Goal: Task Accomplishment & Management: Use online tool/utility

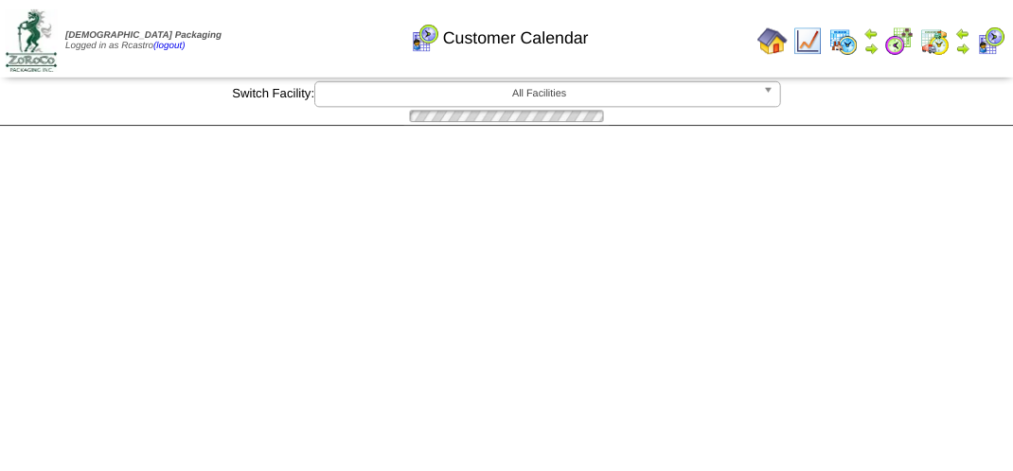
scroll to position [757, 0]
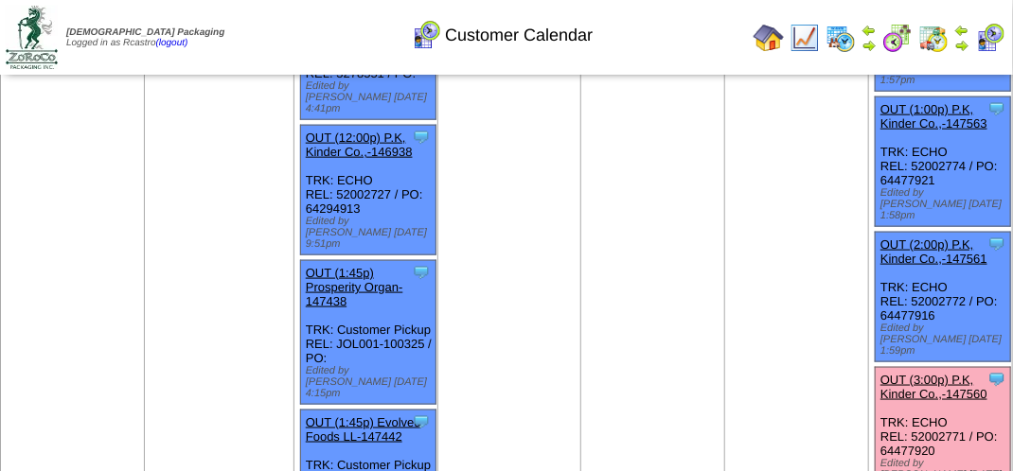
click at [934, 373] on link "OUT (3:00p) P.K, Kinder Co.,-147560" at bounding box center [933, 387] width 107 height 28
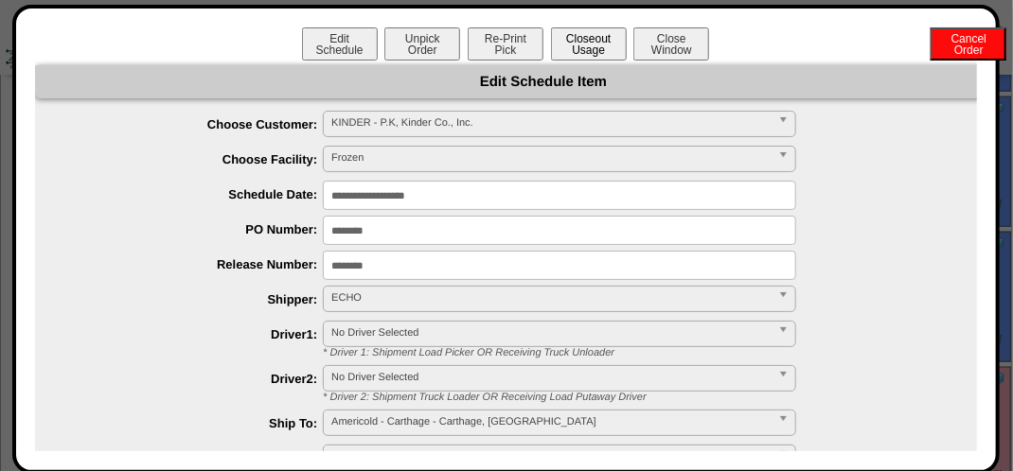
click at [592, 57] on button "Closeout Usage" at bounding box center [589, 43] width 76 height 33
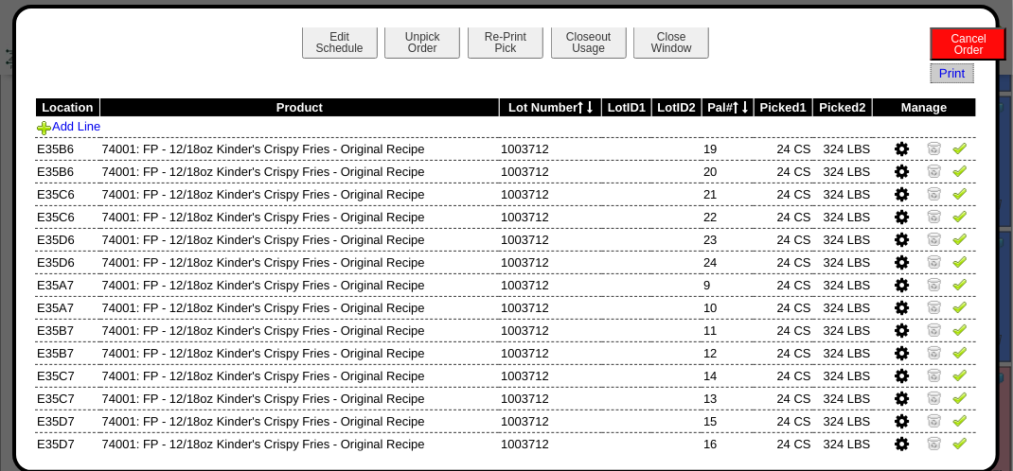
scroll to position [0, 0]
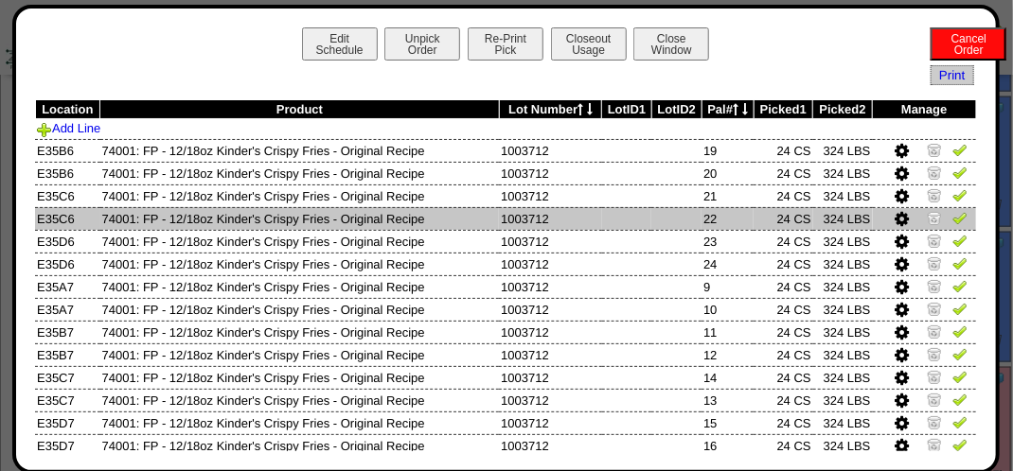
drag, startPoint x: 949, startPoint y: 196, endPoint x: 945, endPoint y: 208, distance: 13.2
click at [952, 196] on img at bounding box center [959, 194] width 15 height 15
click at [952, 213] on img at bounding box center [959, 217] width 15 height 15
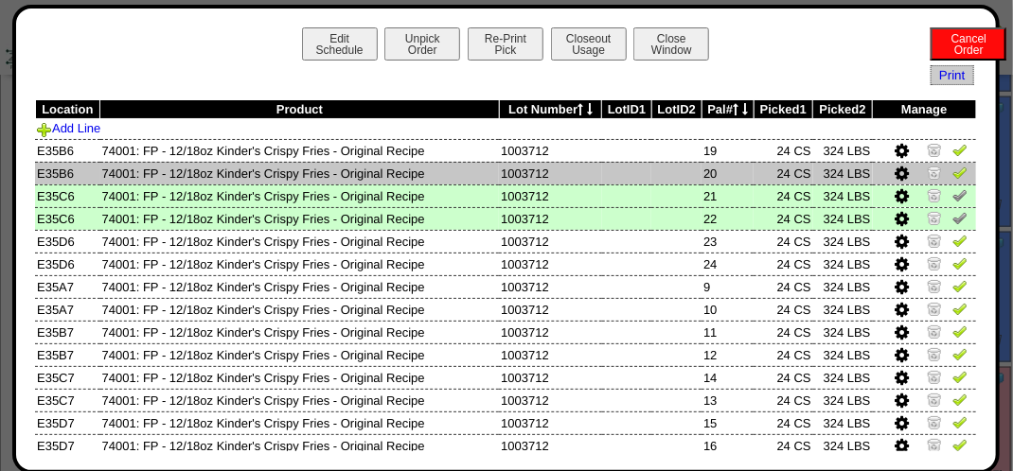
click at [952, 174] on img at bounding box center [959, 172] width 15 height 15
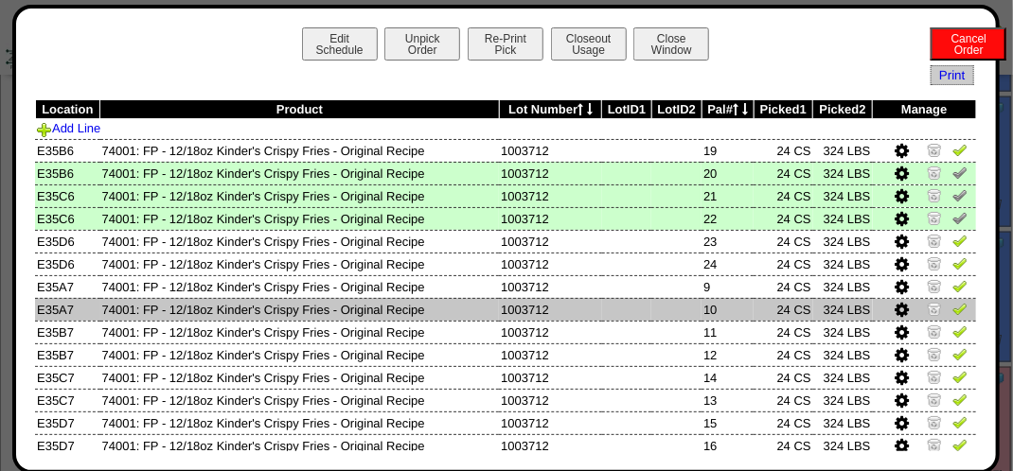
drag, startPoint x: 951, startPoint y: 290, endPoint x: 946, endPoint y: 300, distance: 11.4
click at [952, 290] on img at bounding box center [959, 285] width 15 height 15
click at [952, 309] on img at bounding box center [959, 308] width 15 height 15
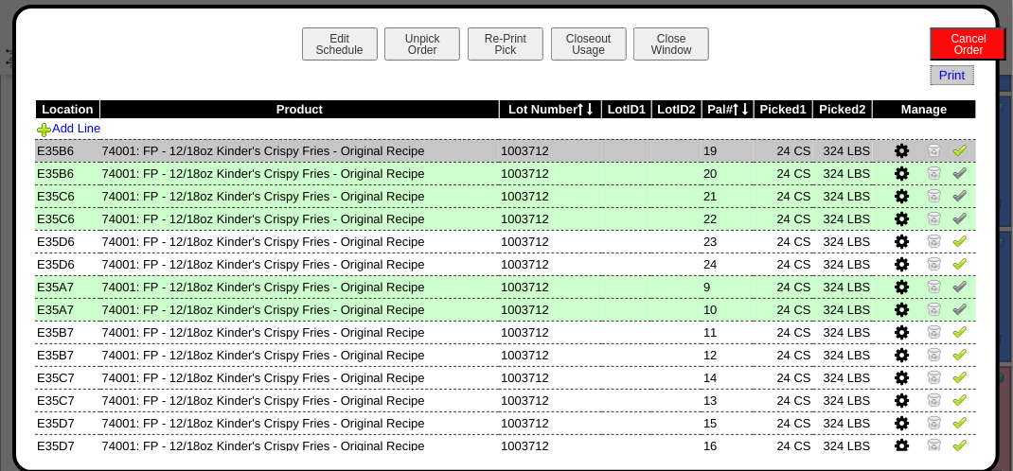
click at [952, 151] on img at bounding box center [959, 149] width 15 height 15
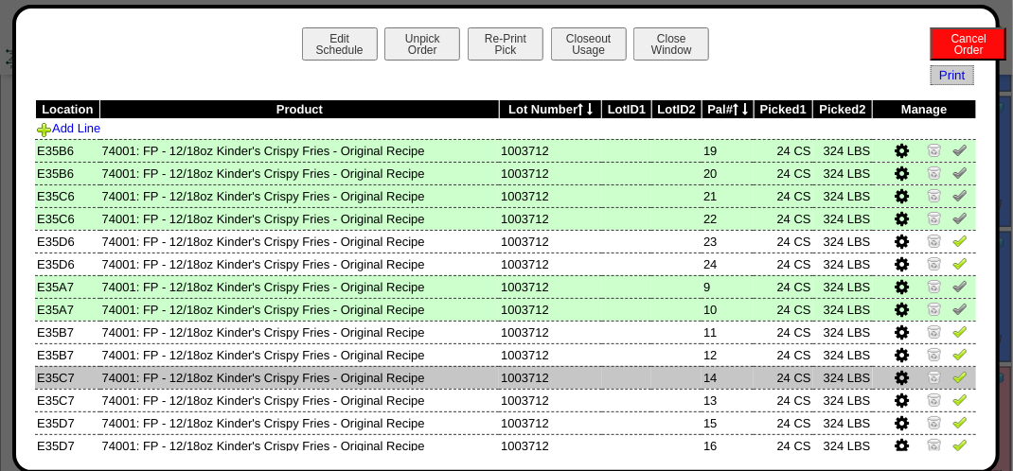
click at [952, 380] on img at bounding box center [959, 376] width 15 height 15
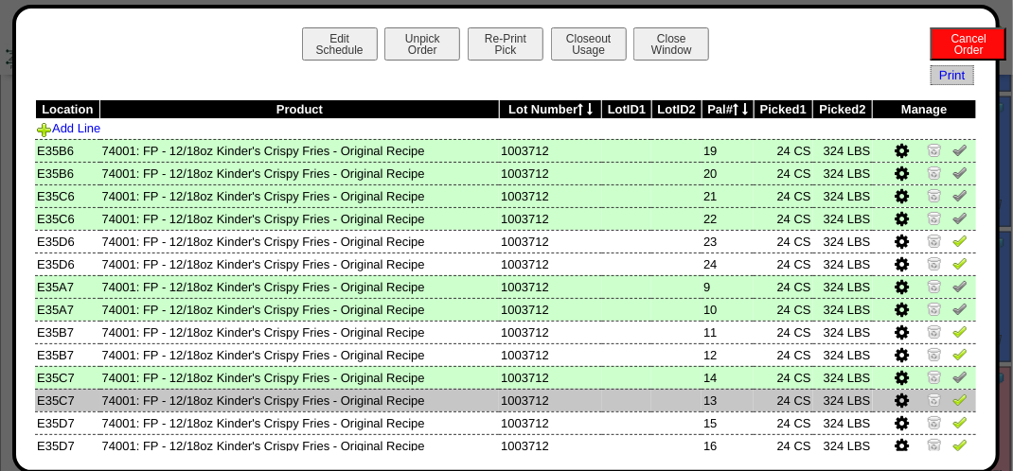
click at [952, 401] on img at bounding box center [959, 399] width 15 height 15
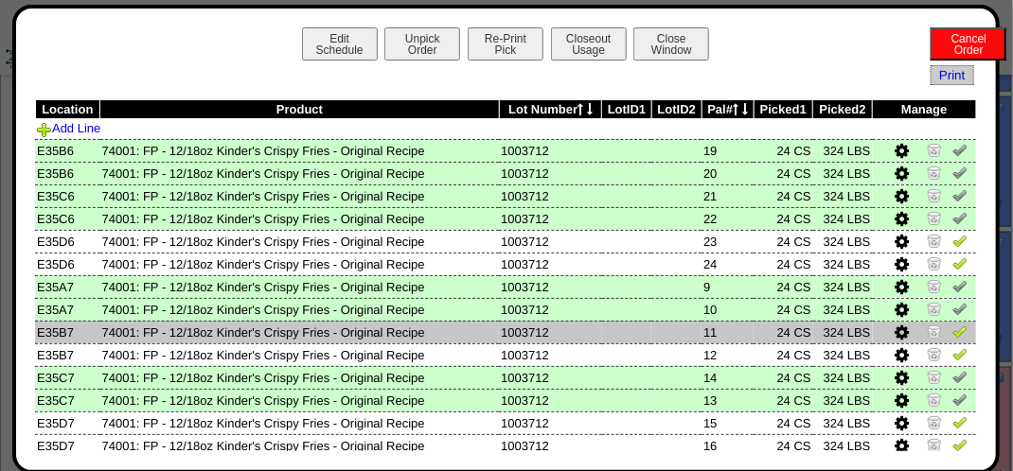
click at [952, 328] on img at bounding box center [959, 331] width 15 height 15
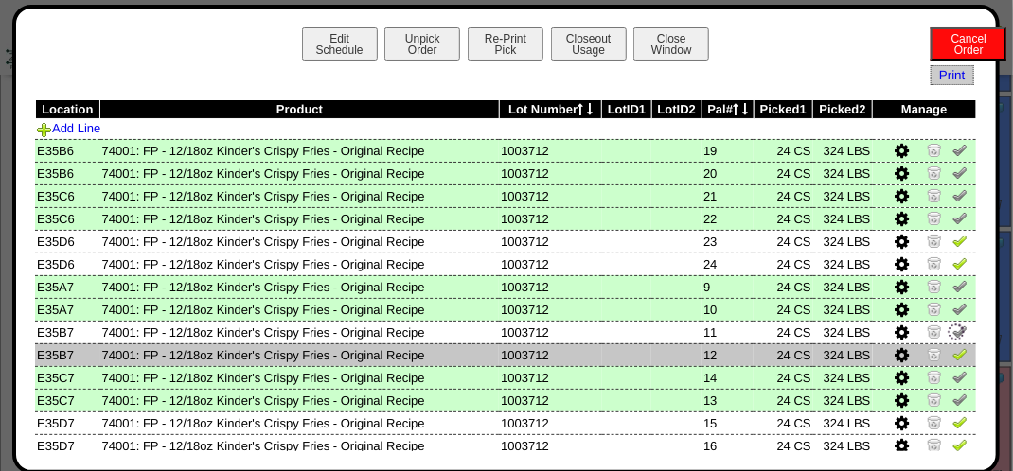
click at [952, 349] on img at bounding box center [959, 353] width 15 height 15
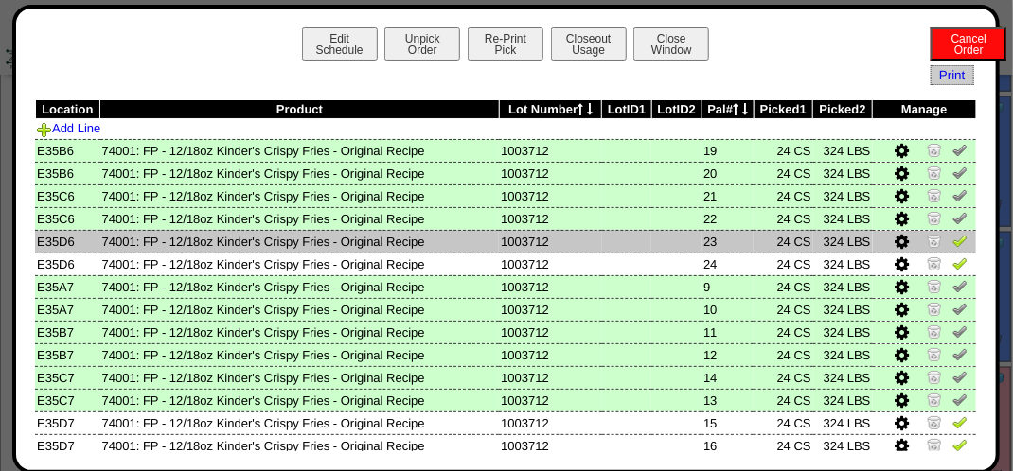
click at [952, 244] on img at bounding box center [959, 240] width 15 height 15
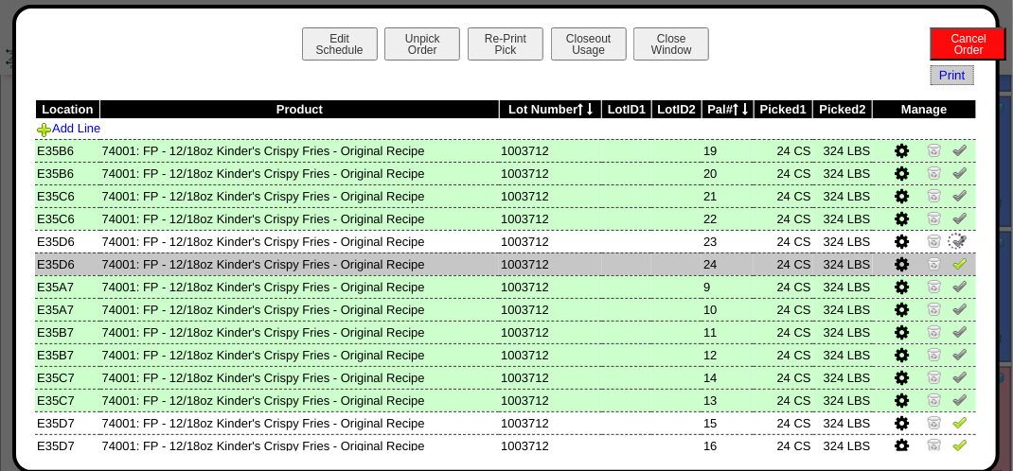
click at [952, 264] on img at bounding box center [959, 263] width 15 height 15
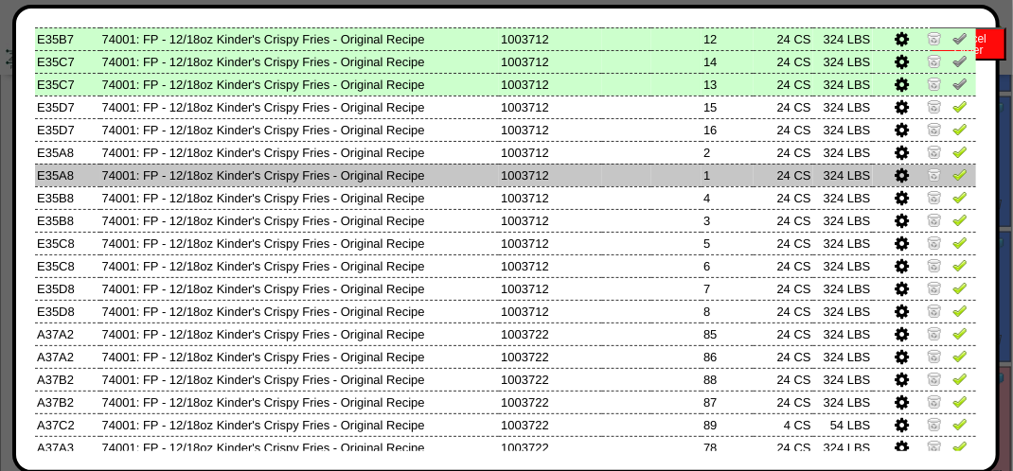
scroll to position [284, 0]
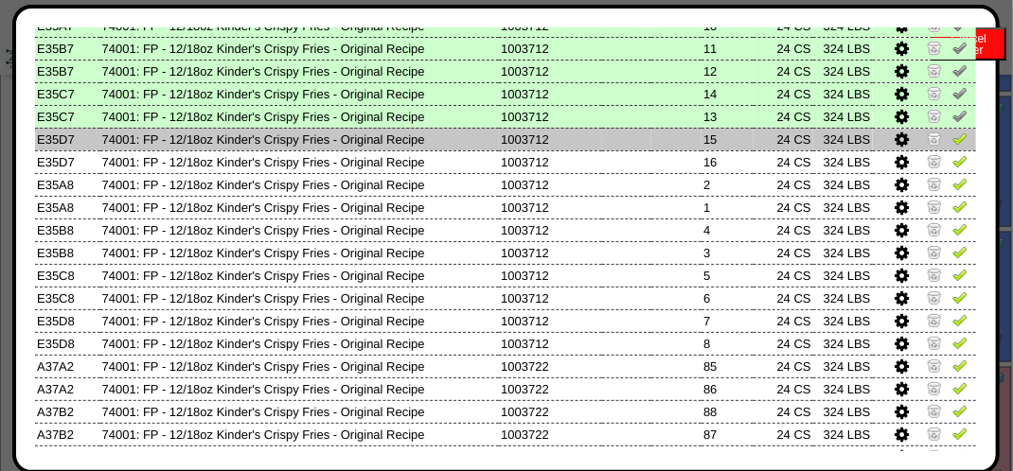
click at [952, 140] on img at bounding box center [959, 138] width 15 height 15
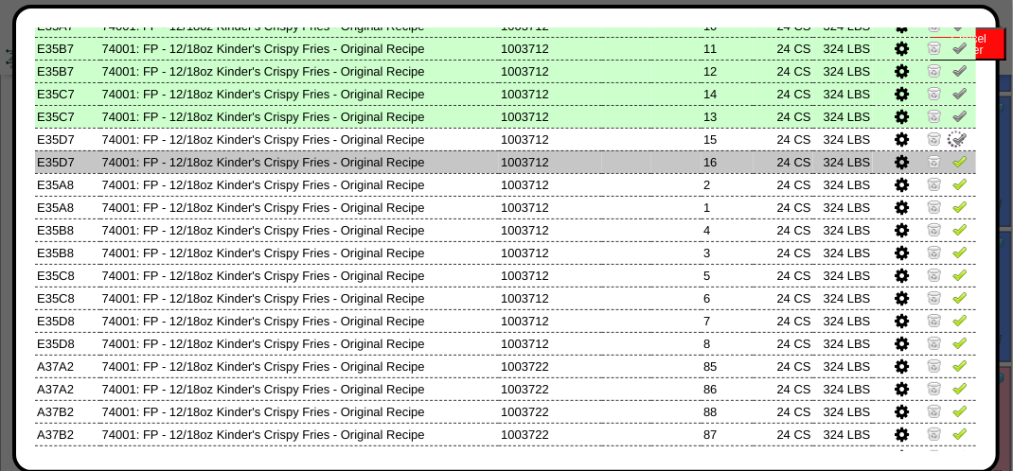
click at [952, 163] on img at bounding box center [959, 160] width 15 height 15
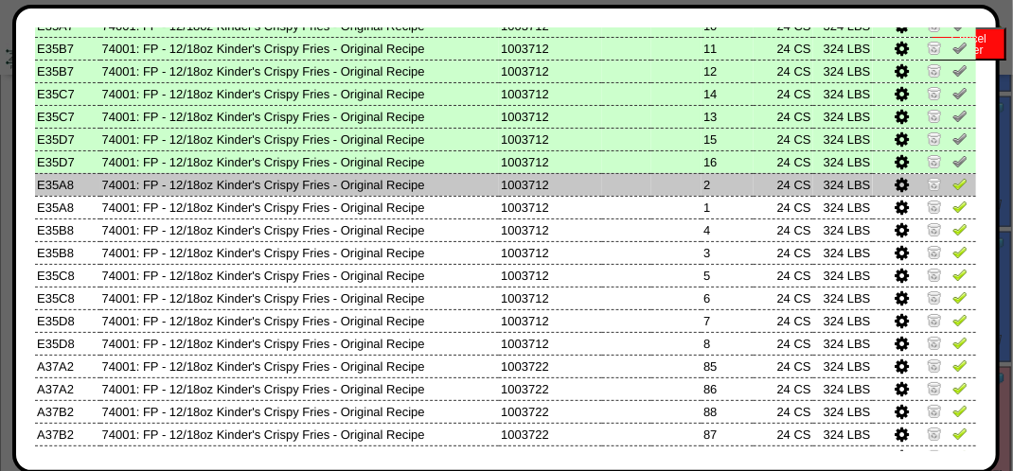
click at [952, 186] on img at bounding box center [959, 183] width 15 height 15
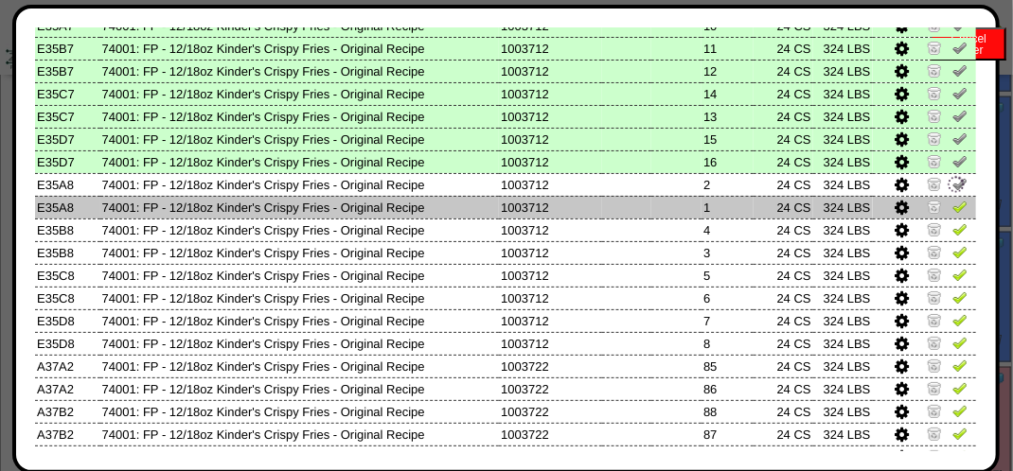
click at [952, 206] on img at bounding box center [959, 206] width 15 height 15
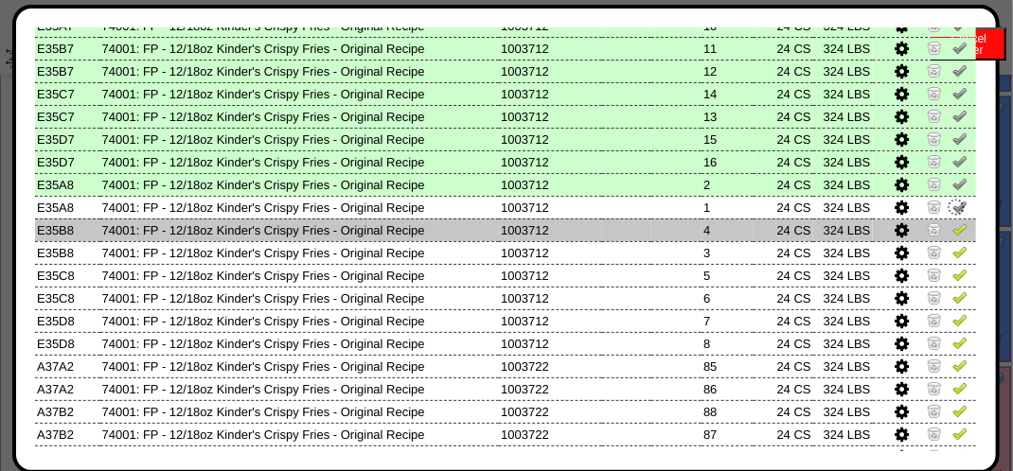
click at [952, 228] on img at bounding box center [959, 228] width 15 height 15
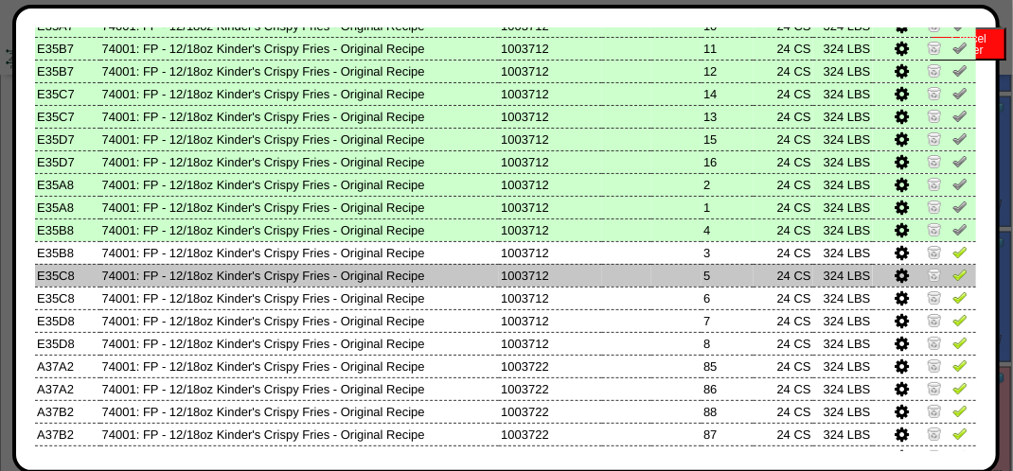
click at [952, 272] on img at bounding box center [959, 274] width 15 height 15
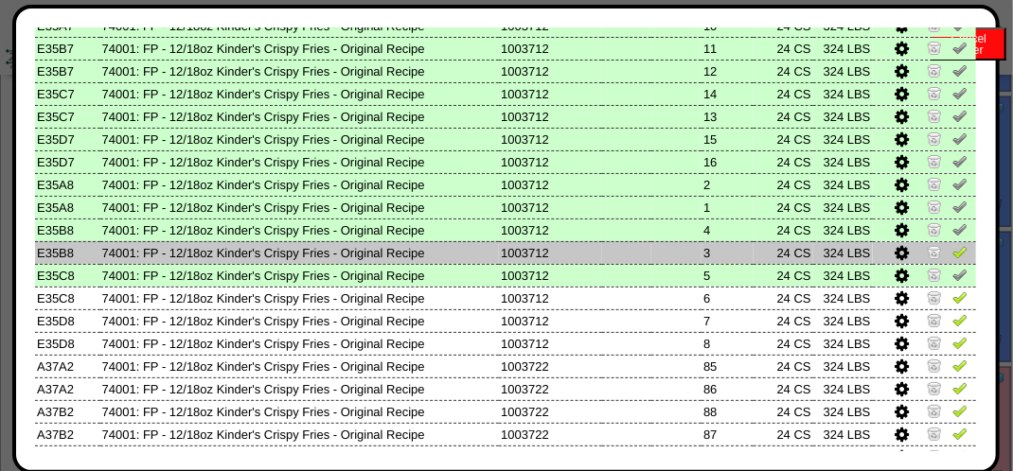
click at [952, 256] on img at bounding box center [959, 251] width 15 height 15
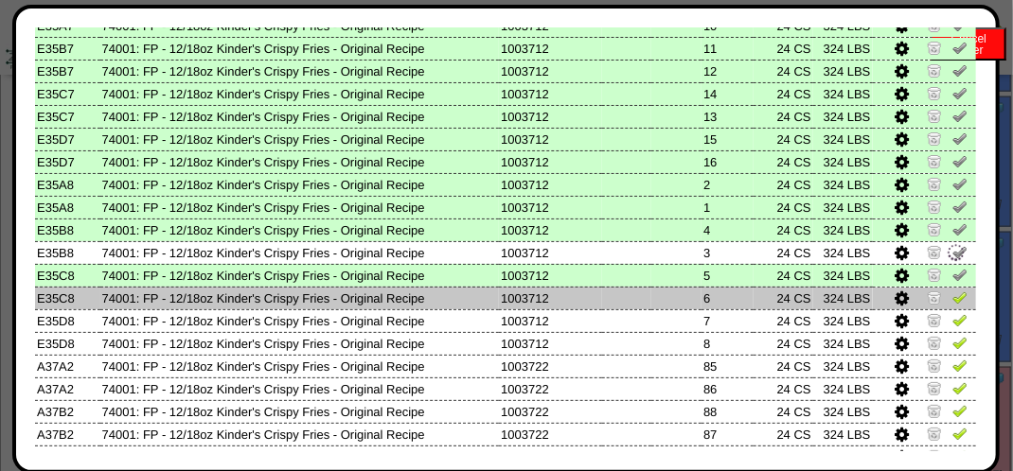
click at [952, 305] on img at bounding box center [959, 297] width 15 height 15
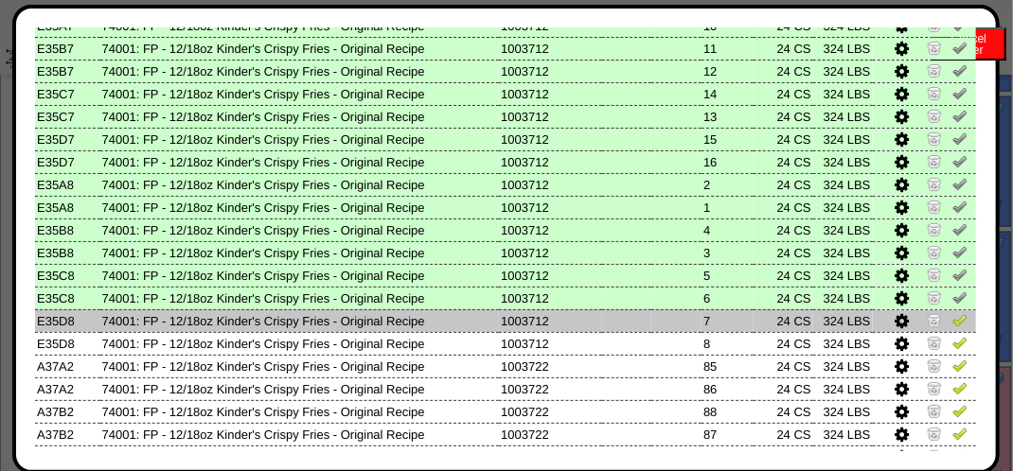
click at [952, 324] on img at bounding box center [959, 319] width 15 height 15
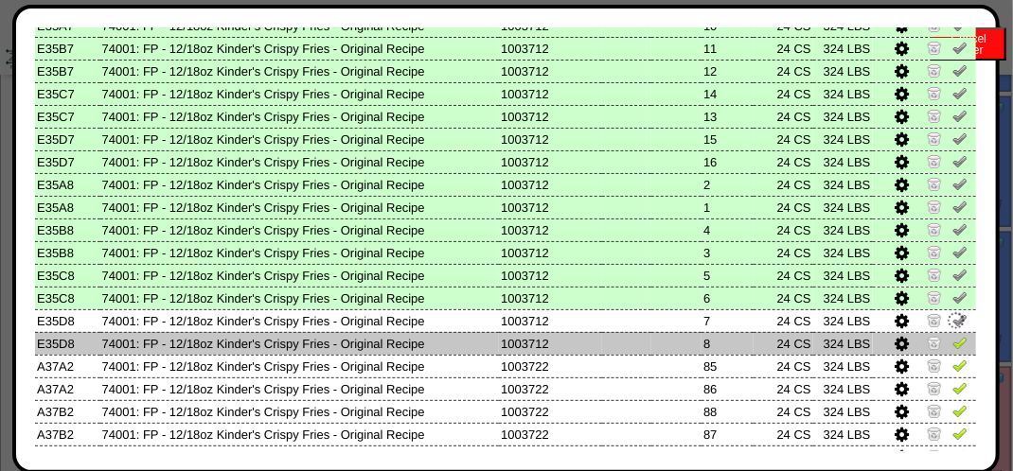
click at [952, 340] on img at bounding box center [959, 342] width 15 height 15
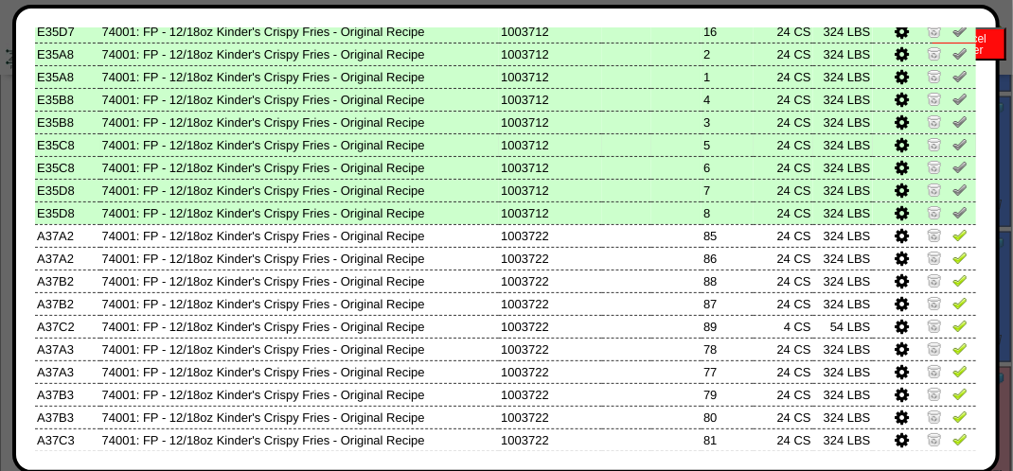
scroll to position [473, 0]
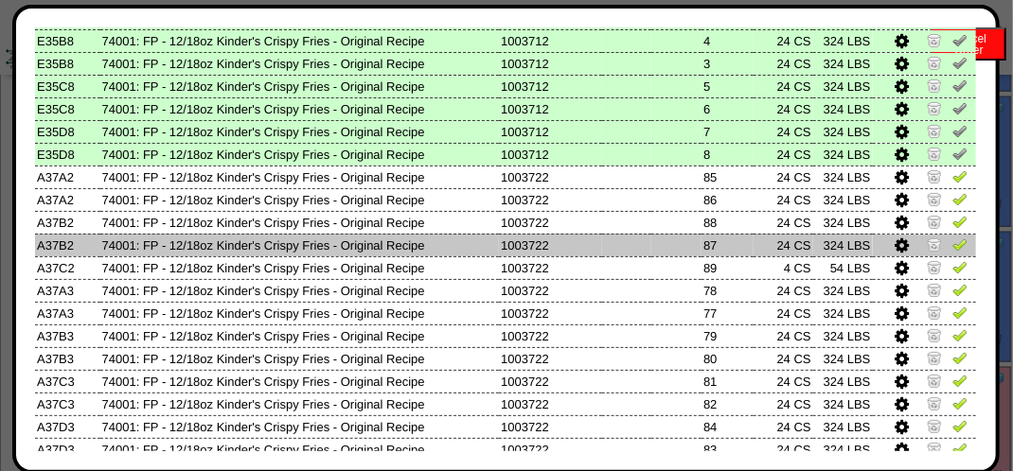
click at [952, 244] on img at bounding box center [959, 244] width 15 height 15
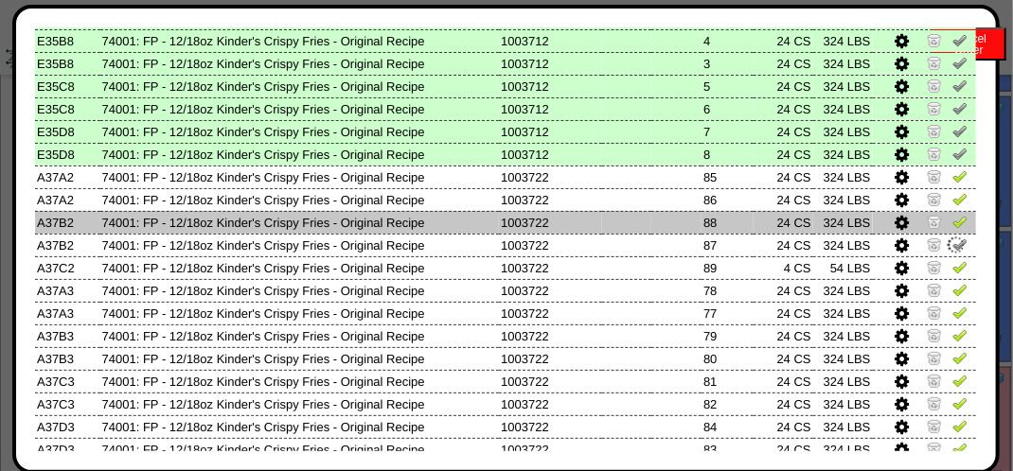
click at [952, 228] on img at bounding box center [959, 221] width 15 height 15
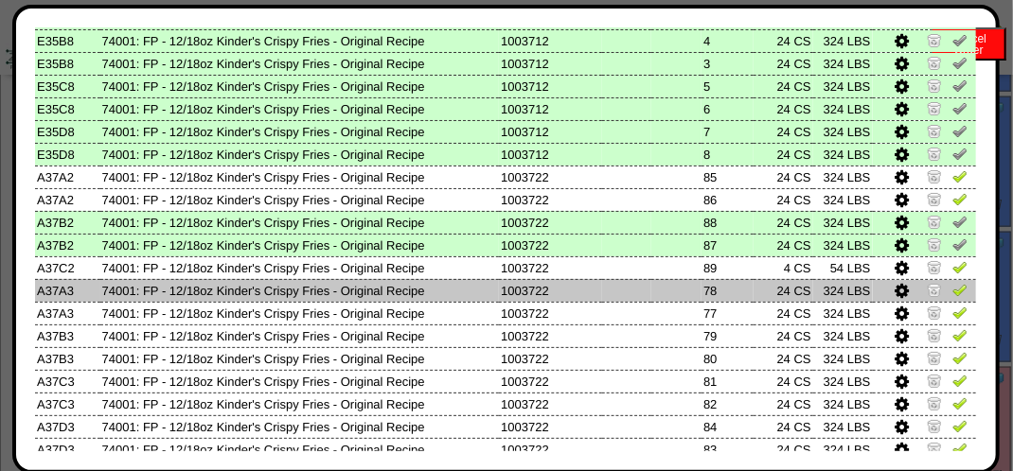
click at [952, 292] on img at bounding box center [959, 289] width 15 height 15
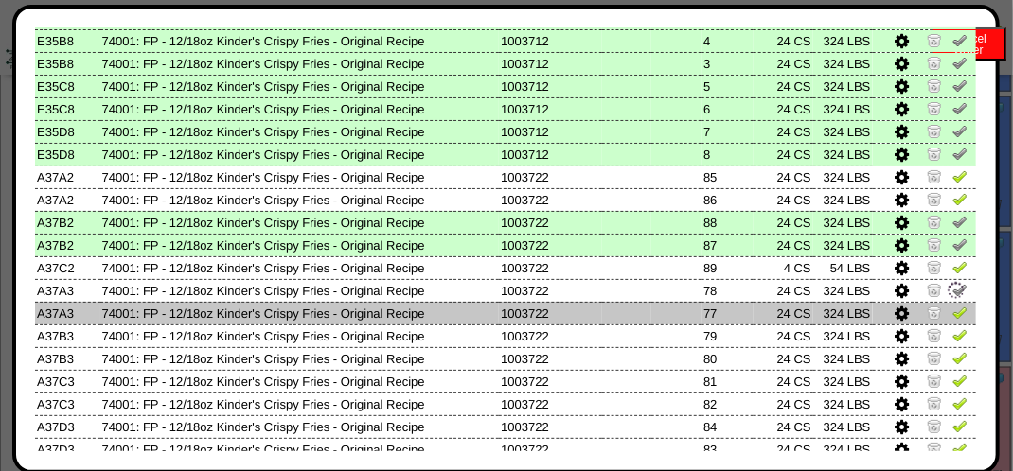
click at [952, 308] on img at bounding box center [959, 312] width 15 height 15
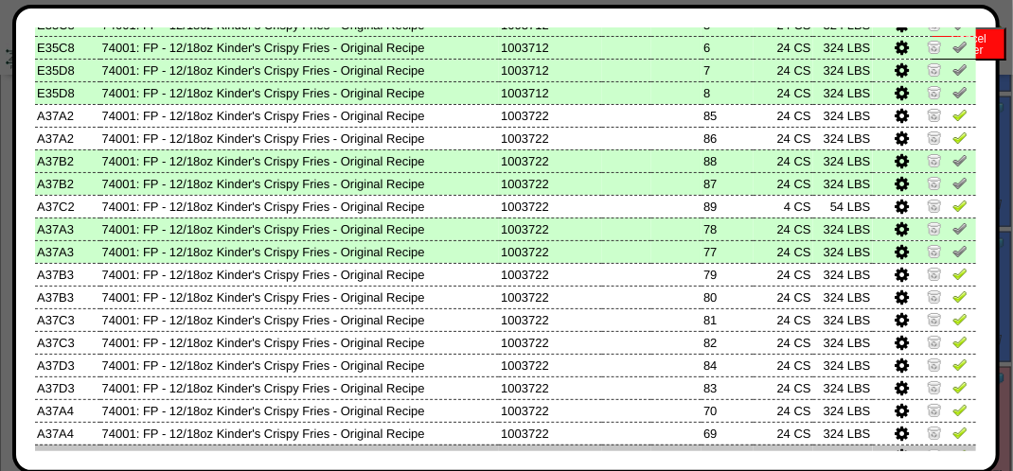
scroll to position [568, 0]
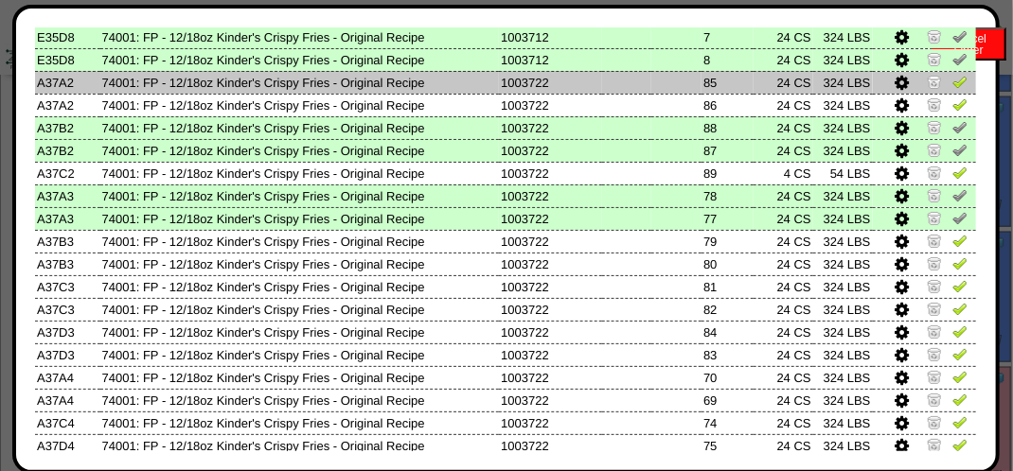
drag, startPoint x: 946, startPoint y: 89, endPoint x: 943, endPoint y: 98, distance: 9.9
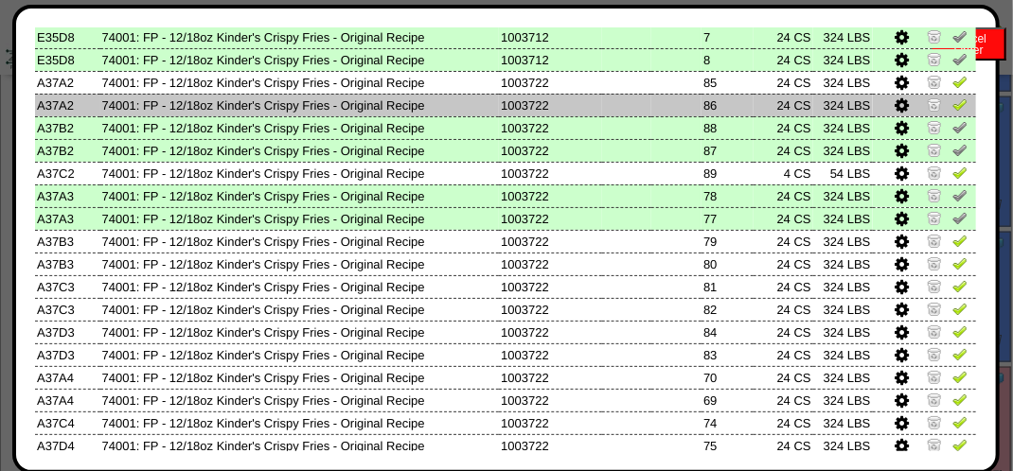
click at [952, 92] on link at bounding box center [959, 85] width 15 height 14
click at [952, 106] on img at bounding box center [959, 104] width 15 height 15
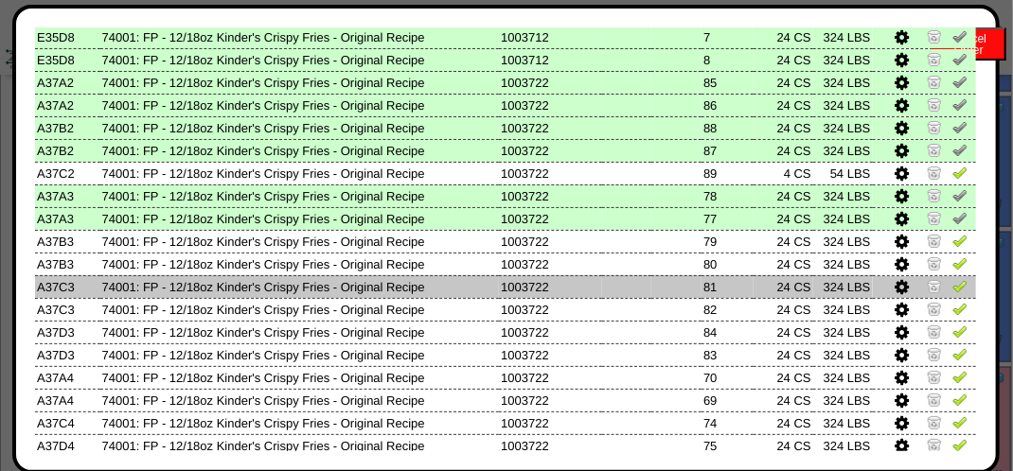
click at [952, 286] on img at bounding box center [959, 285] width 15 height 15
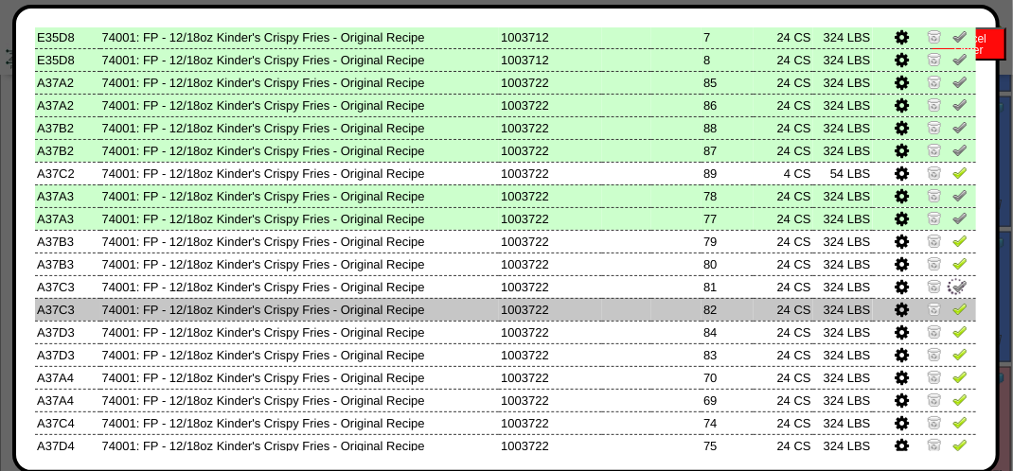
click at [952, 310] on img at bounding box center [959, 308] width 15 height 15
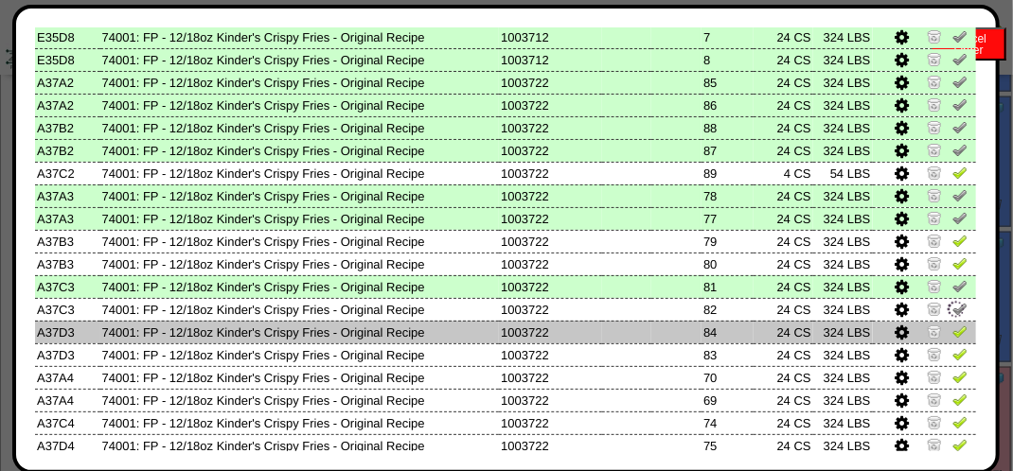
click at [952, 331] on img at bounding box center [959, 331] width 15 height 15
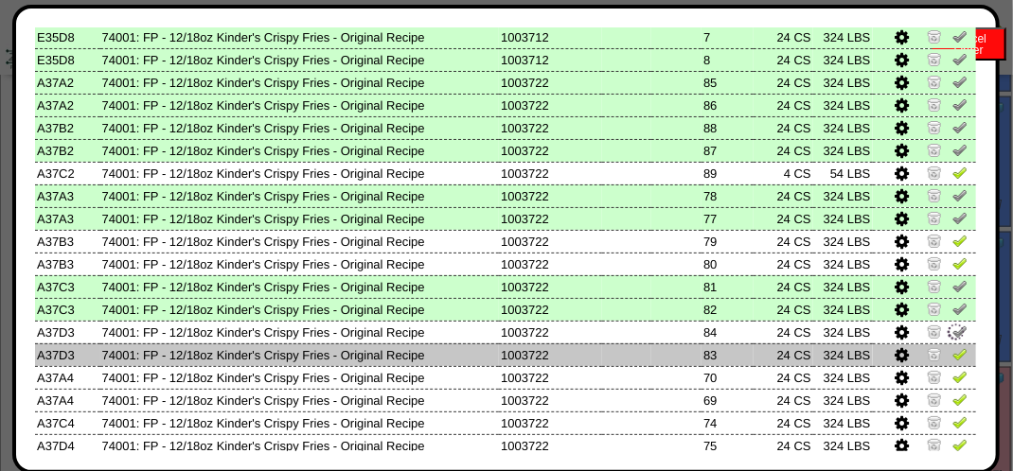
click at [952, 364] on link at bounding box center [959, 357] width 15 height 14
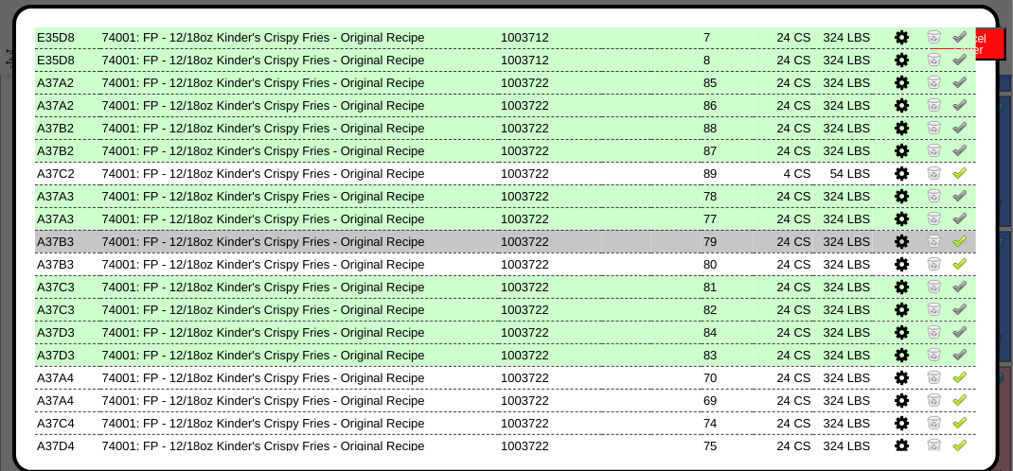
click at [952, 240] on img at bounding box center [959, 240] width 15 height 15
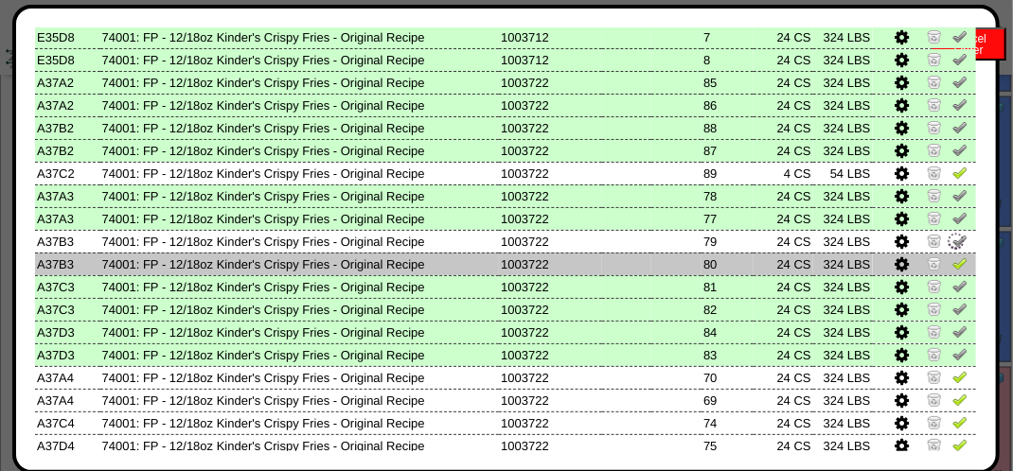
click at [952, 264] on img at bounding box center [959, 263] width 15 height 15
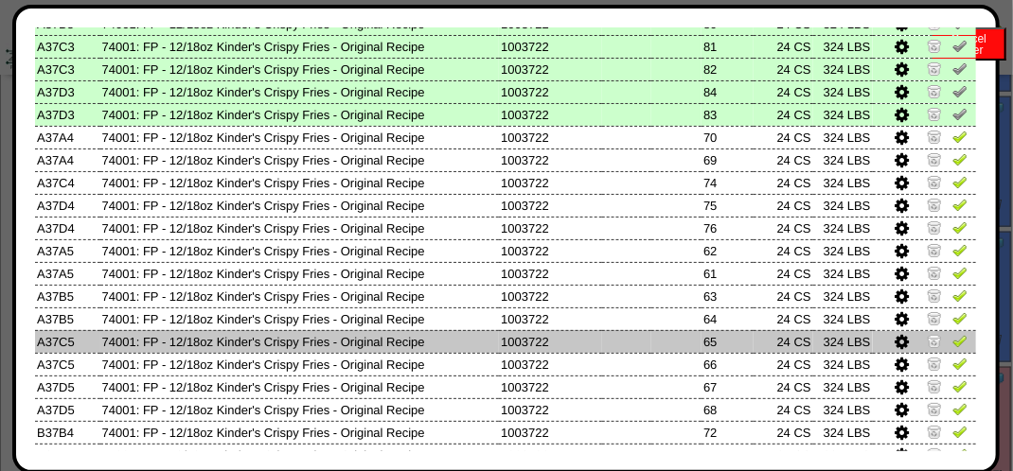
scroll to position [852, 0]
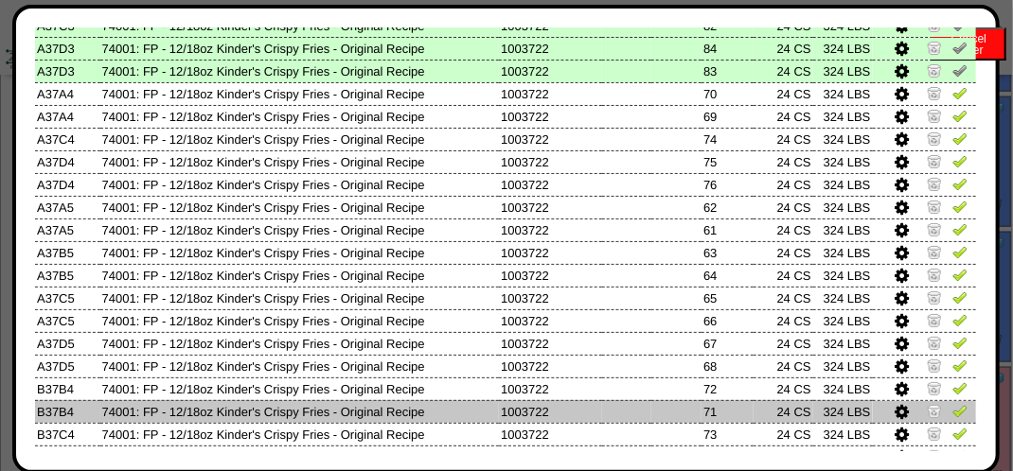
click at [952, 413] on img at bounding box center [959, 410] width 15 height 15
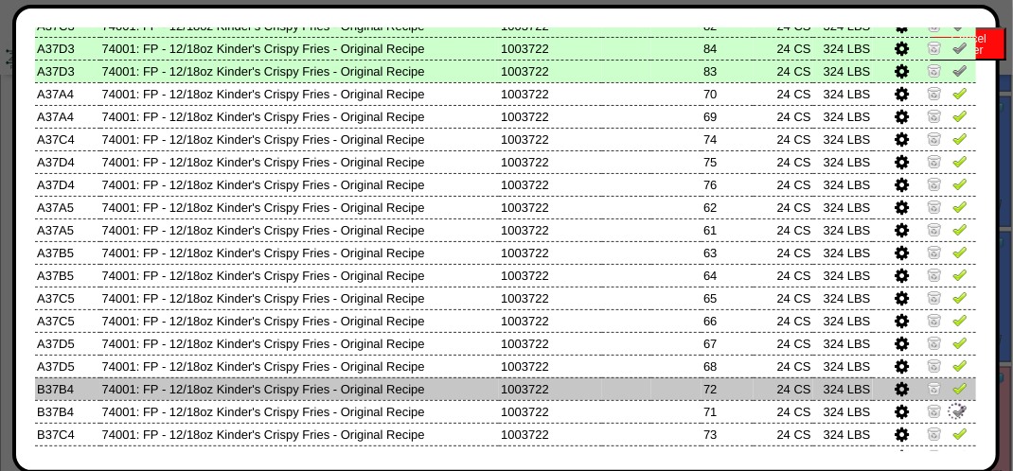
click at [952, 392] on img at bounding box center [959, 387] width 15 height 15
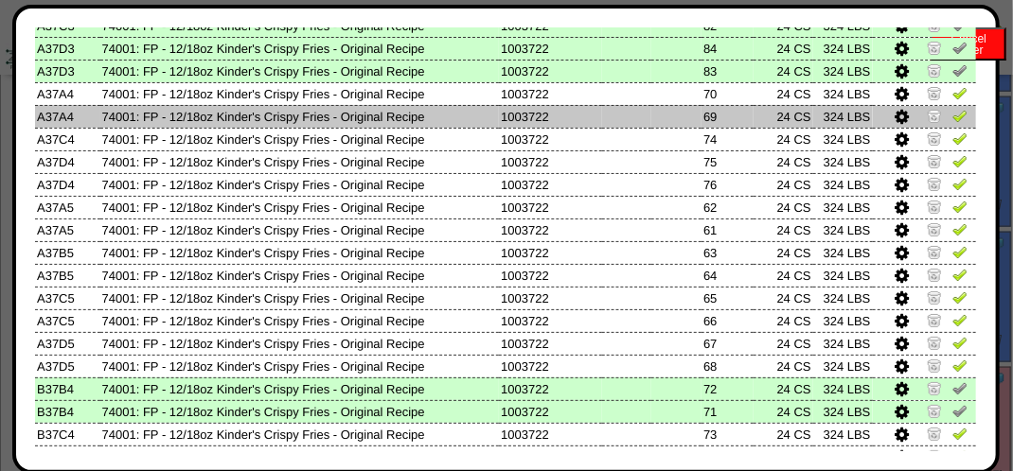
click at [952, 112] on img at bounding box center [959, 115] width 15 height 15
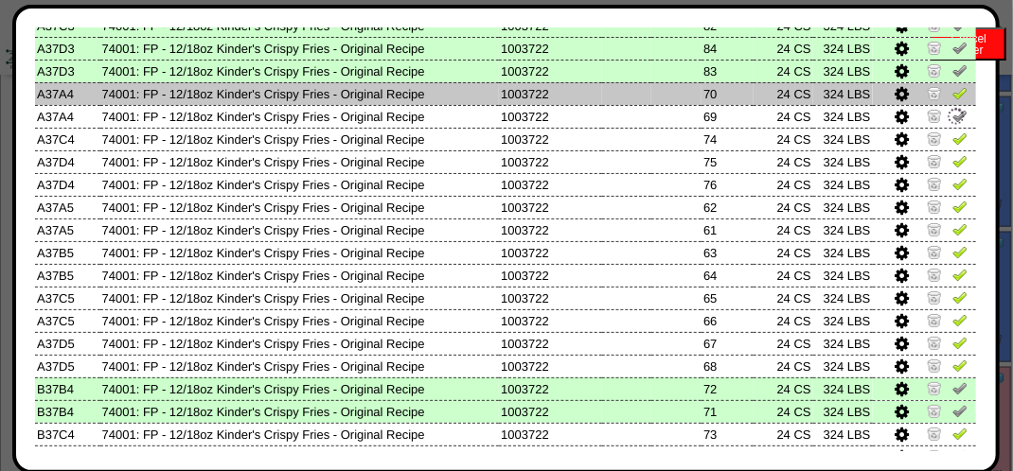
click at [952, 97] on img at bounding box center [959, 92] width 15 height 15
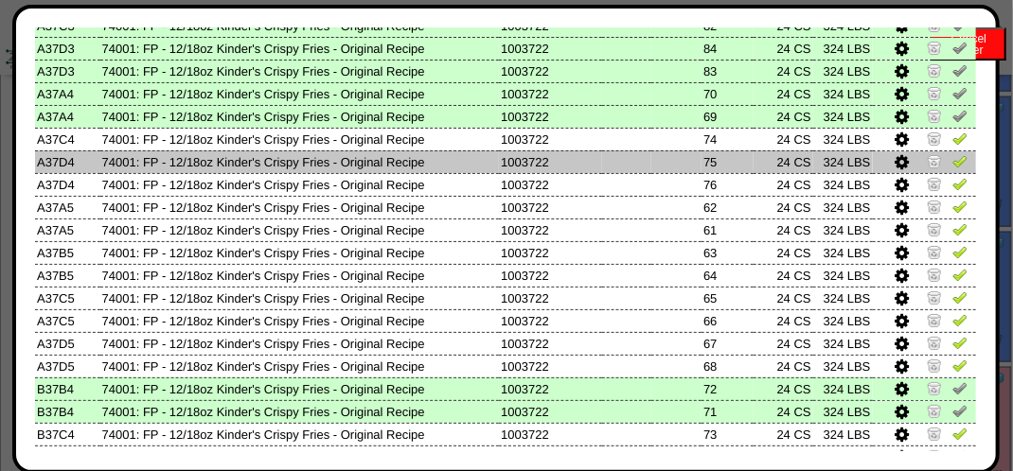
click at [952, 162] on img at bounding box center [959, 160] width 15 height 15
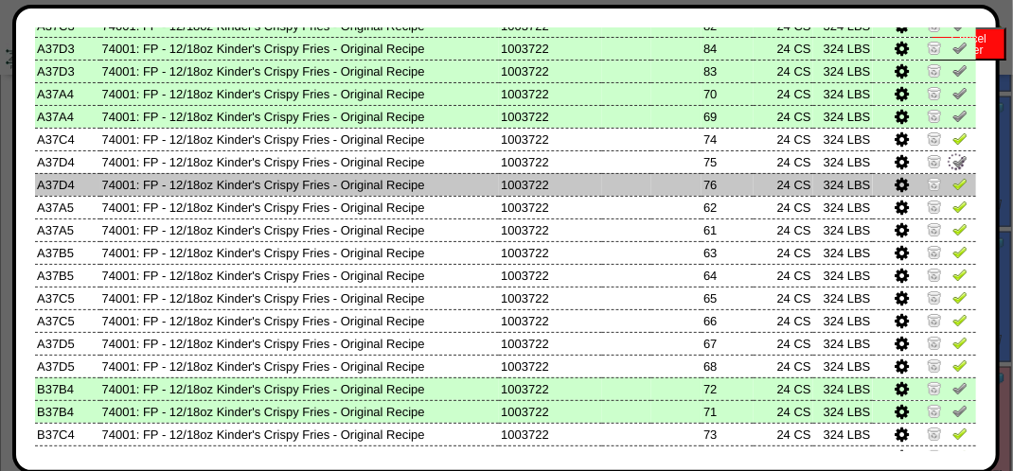
click at [952, 180] on img at bounding box center [959, 183] width 15 height 15
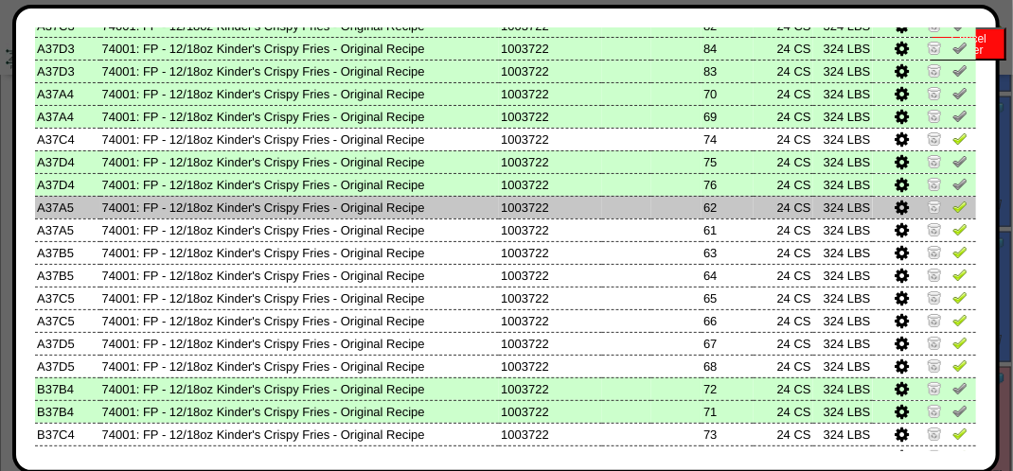
click at [953, 210] on img at bounding box center [959, 206] width 15 height 15
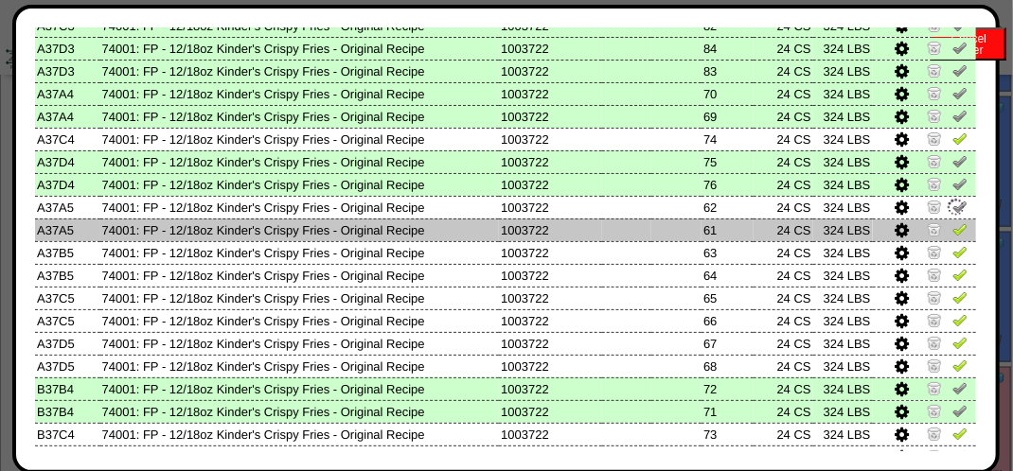
click at [952, 222] on img at bounding box center [959, 228] width 15 height 15
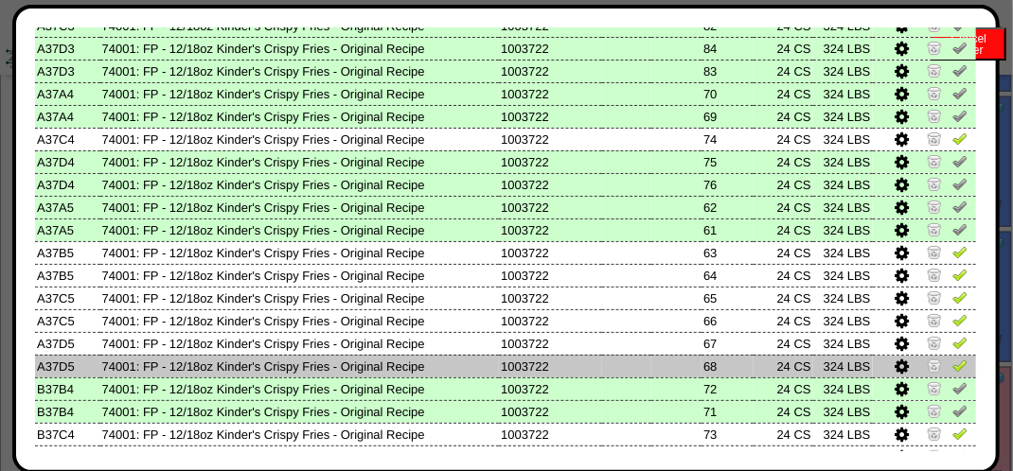
click at [952, 367] on img at bounding box center [959, 365] width 15 height 15
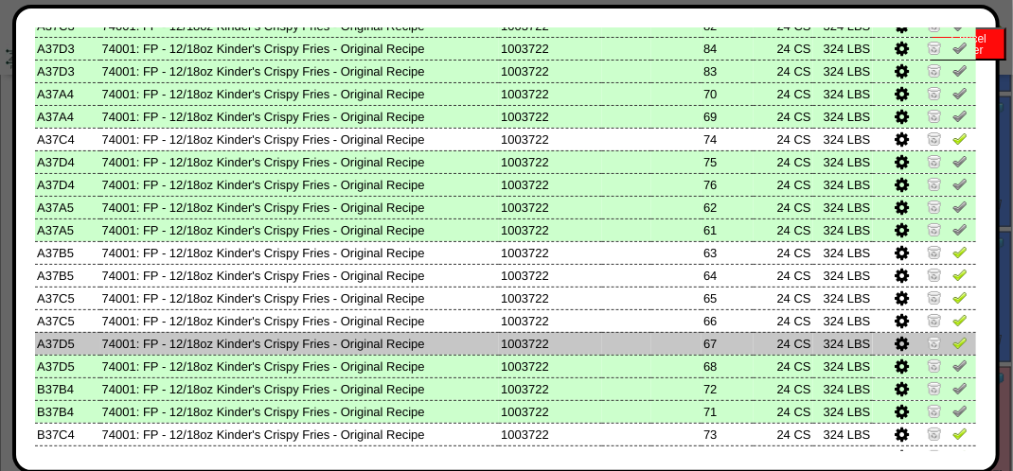
click at [952, 346] on img at bounding box center [959, 342] width 15 height 15
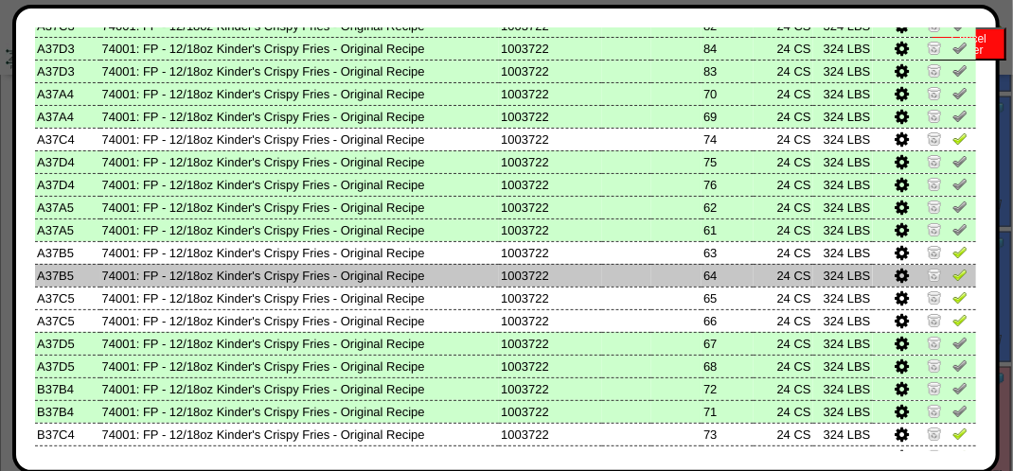
click at [952, 276] on img at bounding box center [959, 274] width 15 height 15
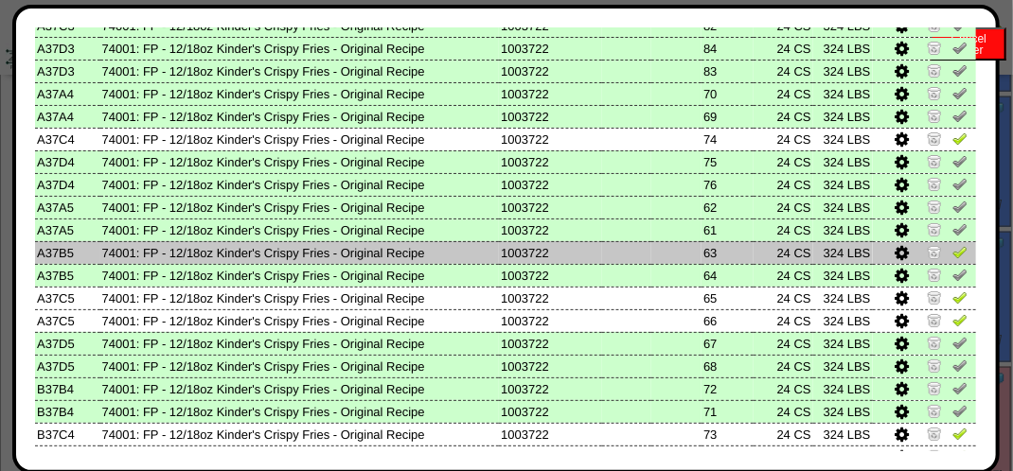
click at [952, 250] on img at bounding box center [959, 251] width 15 height 15
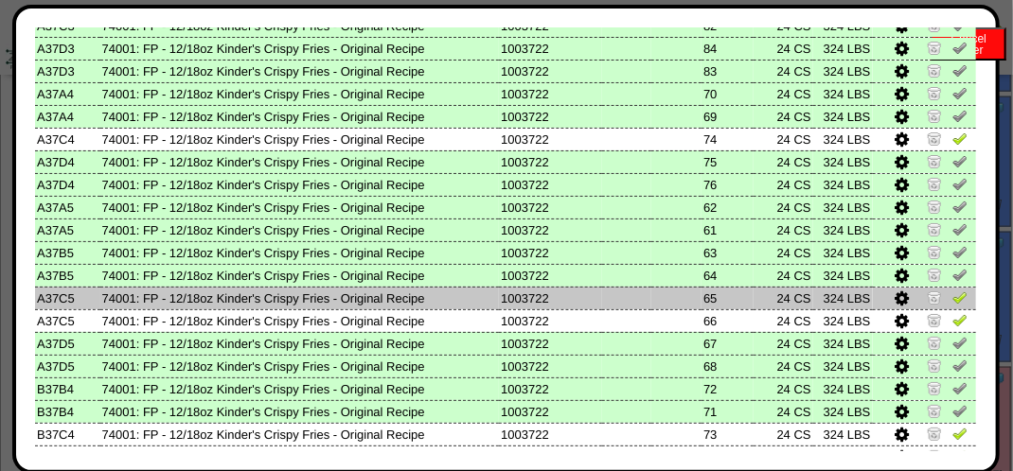
click at [952, 299] on img at bounding box center [959, 297] width 15 height 15
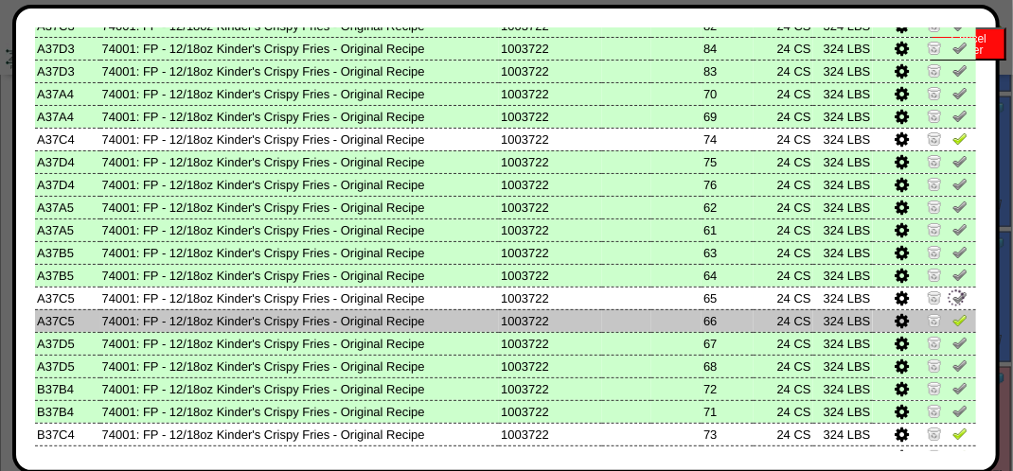
click at [952, 316] on img at bounding box center [959, 319] width 15 height 15
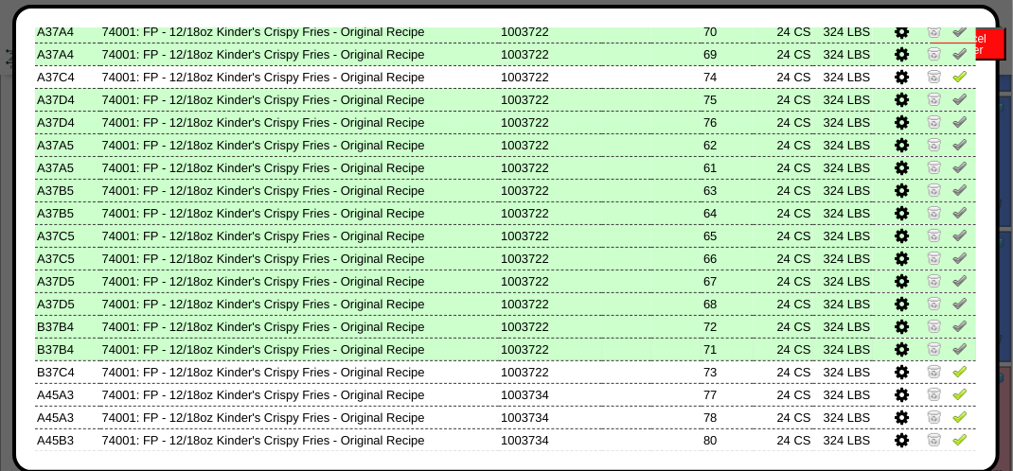
scroll to position [946, 0]
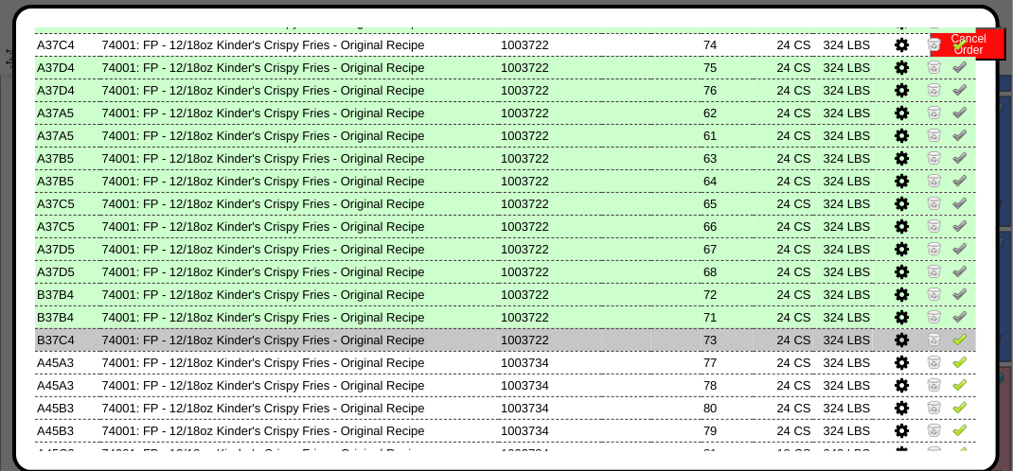
drag, startPoint x: 943, startPoint y: 336, endPoint x: 952, endPoint y: 332, distance: 10.2
click at [952, 336] on img at bounding box center [959, 338] width 15 height 15
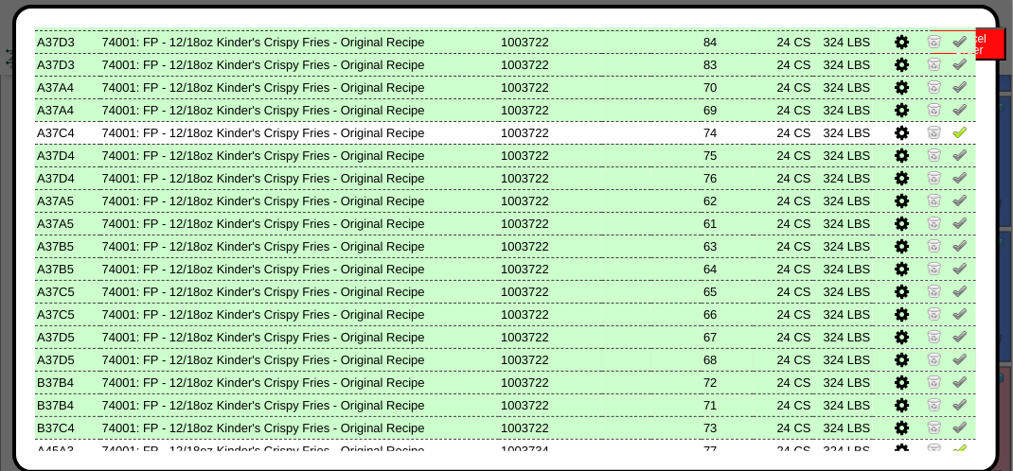
scroll to position [757, 0]
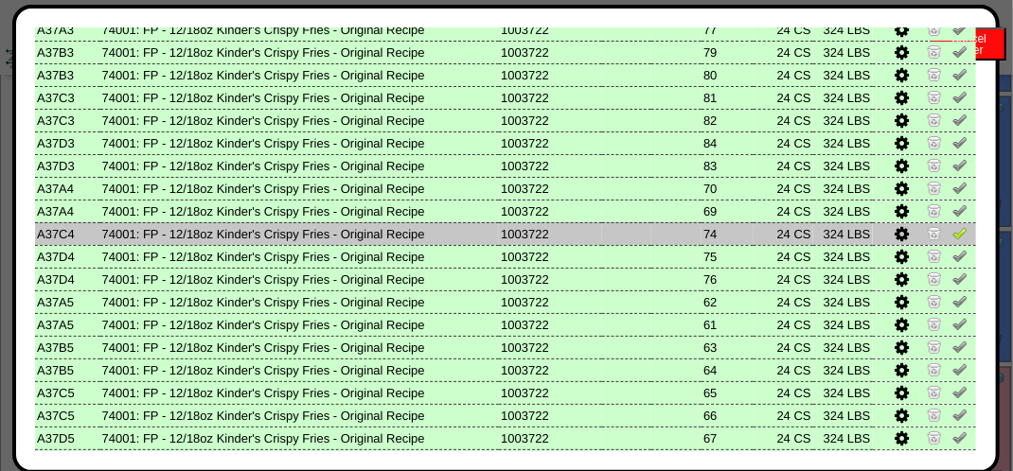
click at [952, 237] on img at bounding box center [959, 232] width 15 height 15
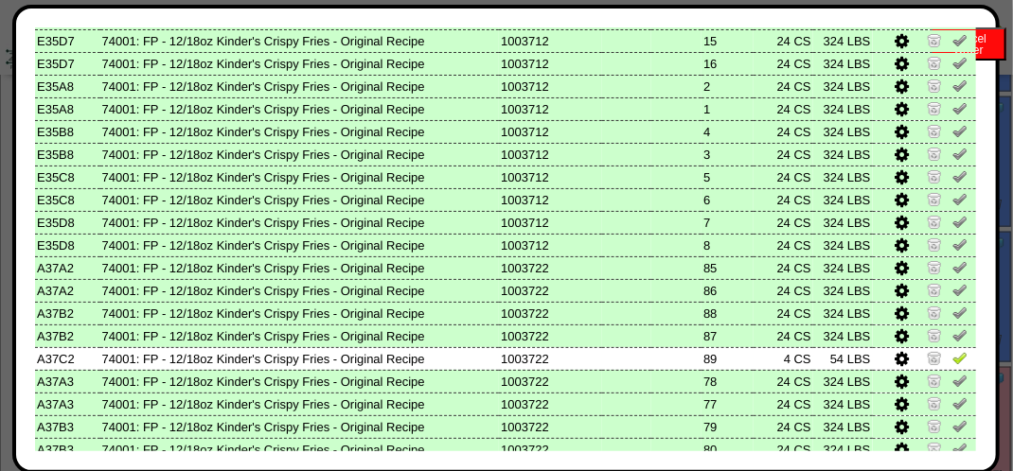
scroll to position [379, 0]
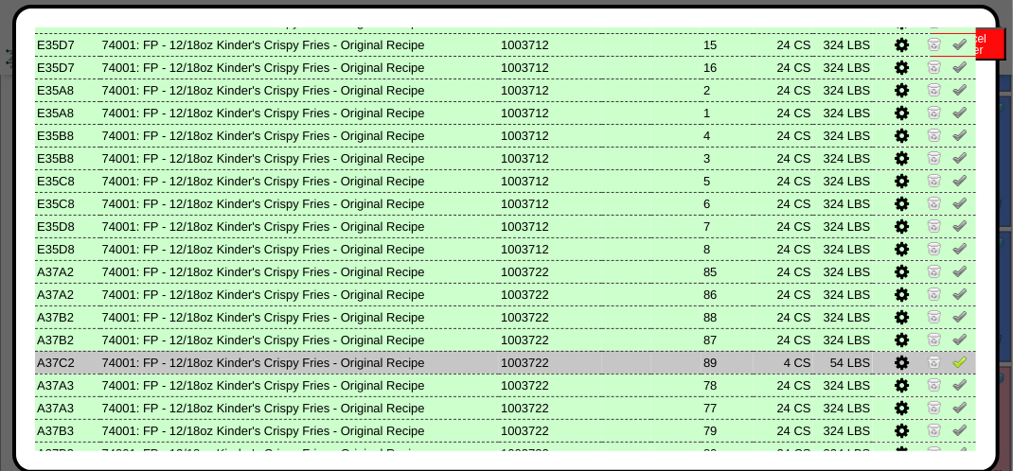
click at [952, 358] on img at bounding box center [959, 361] width 15 height 15
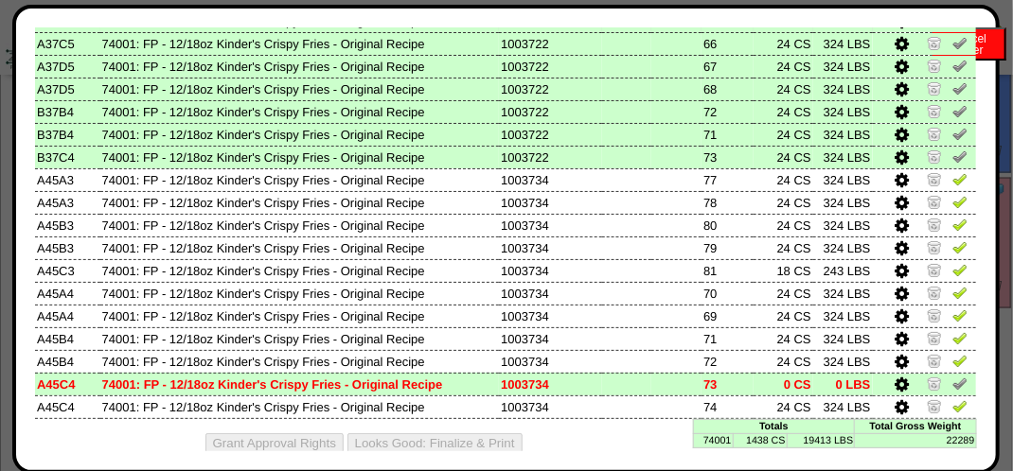
scroll to position [1148, 0]
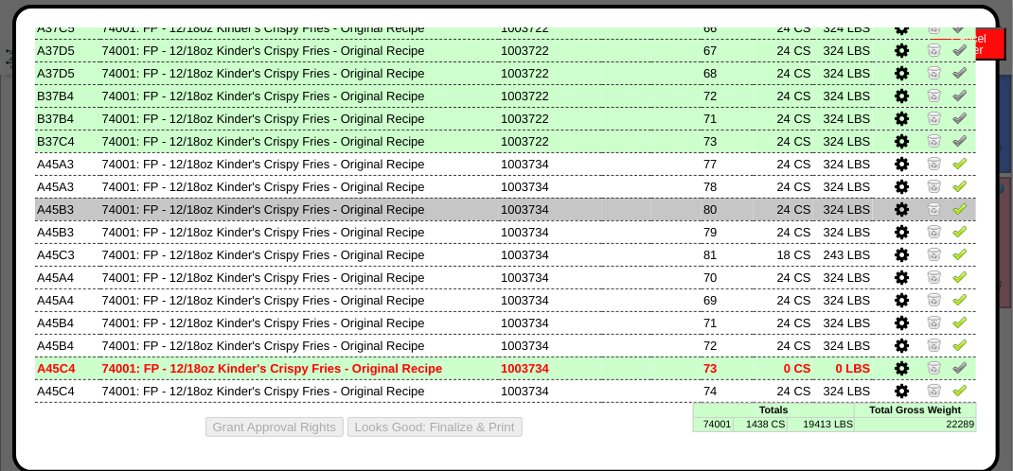
click at [952, 212] on img at bounding box center [959, 208] width 15 height 15
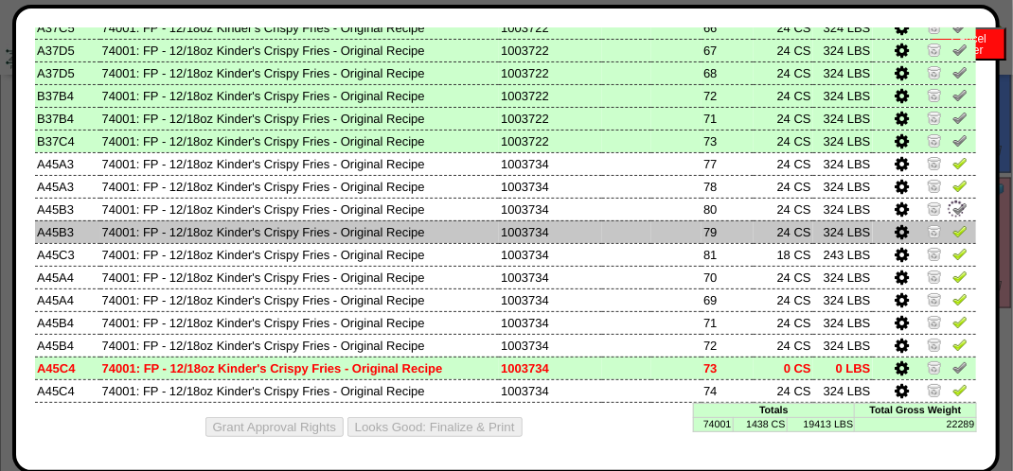
click at [952, 229] on img at bounding box center [959, 230] width 15 height 15
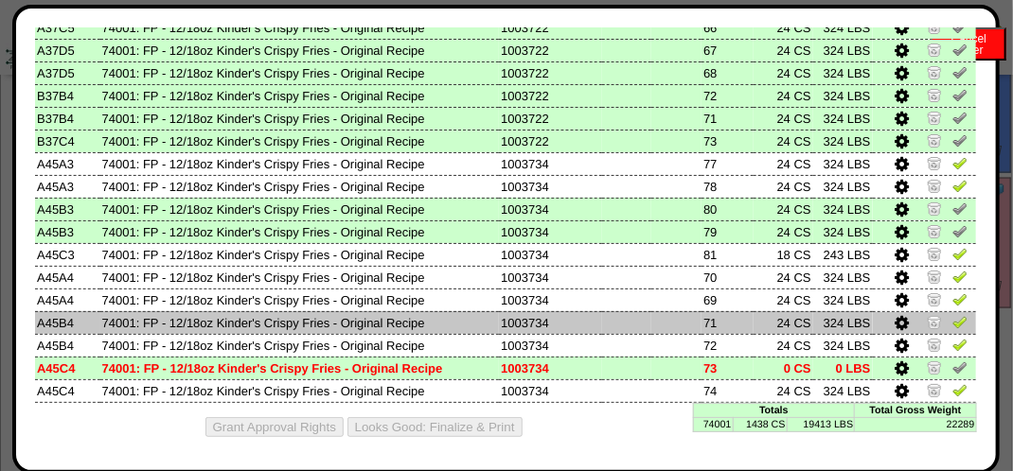
click at [952, 316] on img at bounding box center [959, 321] width 15 height 15
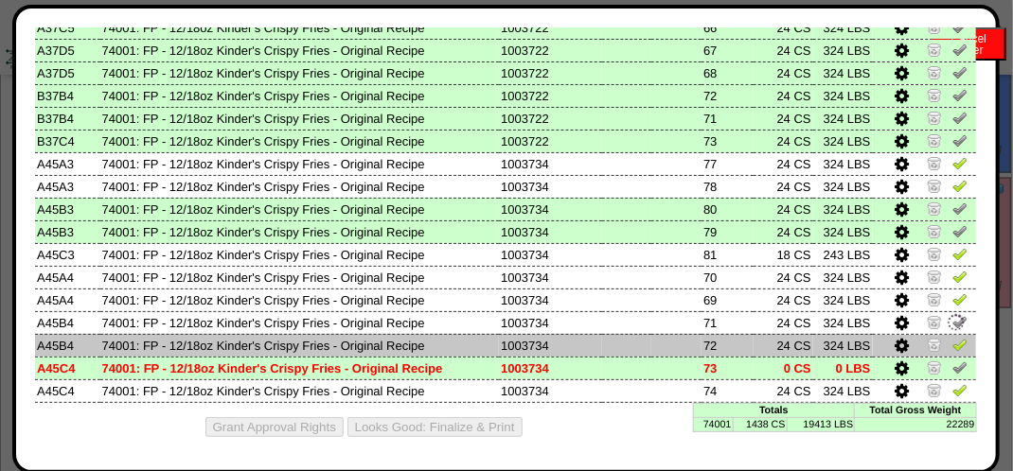
click at [952, 337] on img at bounding box center [959, 344] width 15 height 15
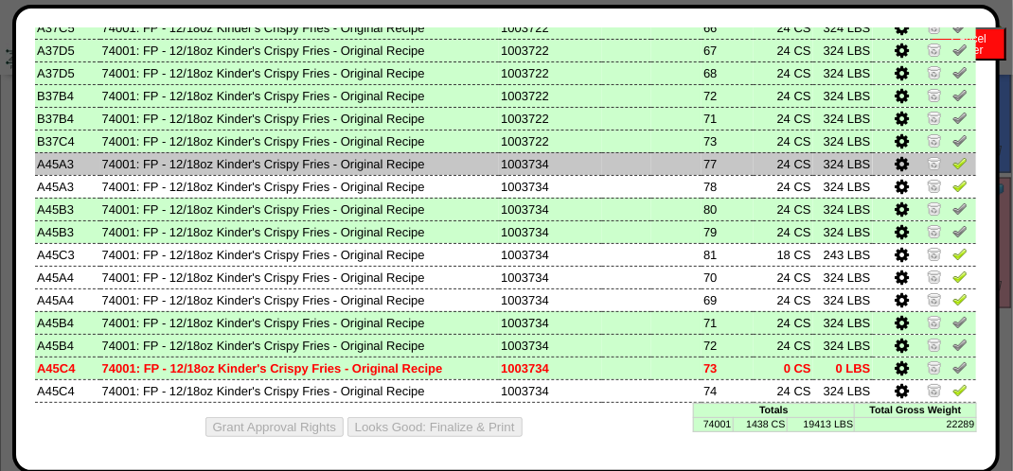
click at [952, 161] on img at bounding box center [959, 162] width 15 height 15
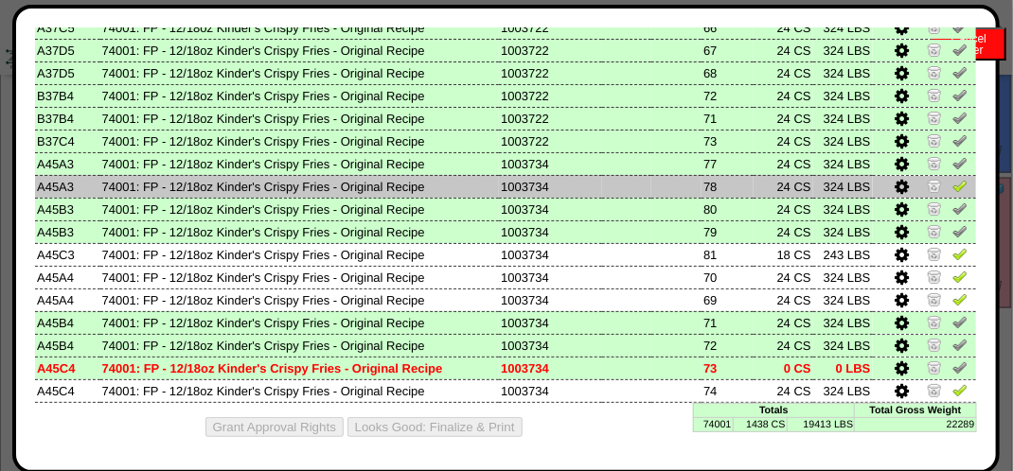
click at [952, 188] on img at bounding box center [959, 185] width 15 height 15
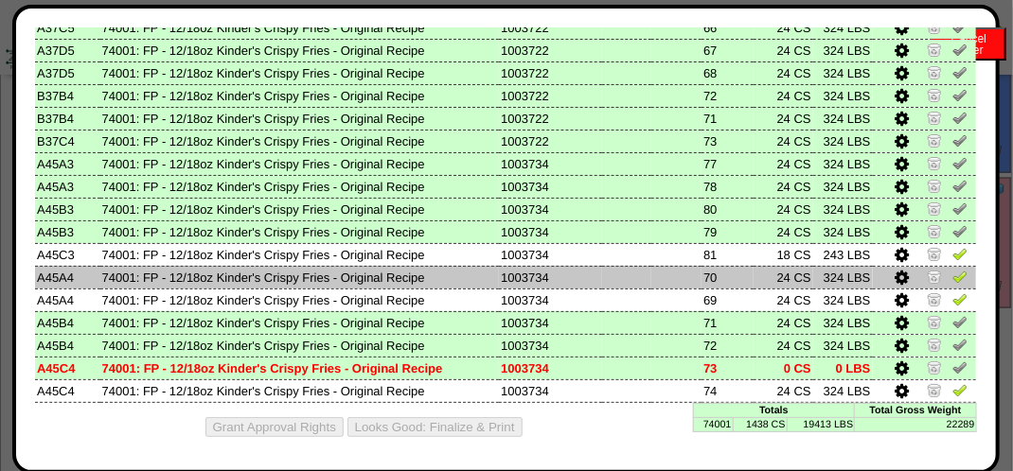
click at [952, 279] on img at bounding box center [959, 276] width 15 height 15
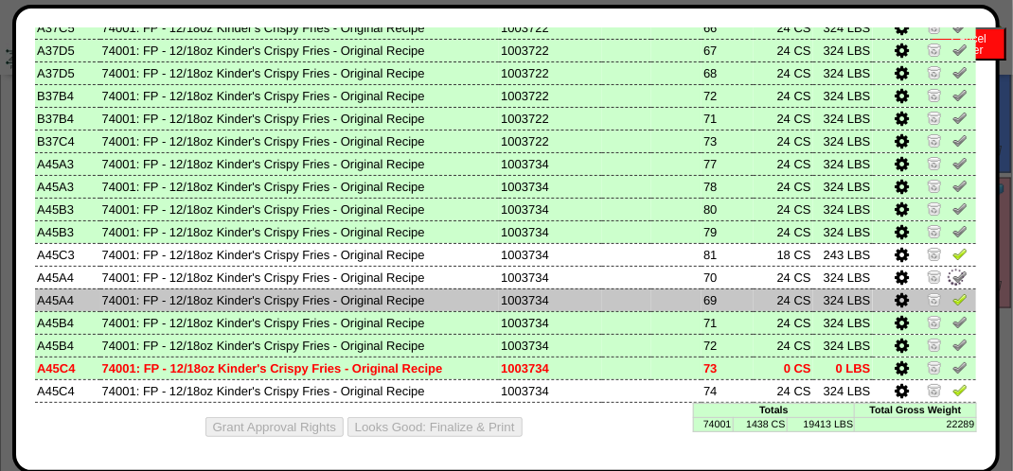
click at [945, 289] on td at bounding box center [924, 300] width 103 height 23
click at [952, 292] on img at bounding box center [959, 299] width 15 height 15
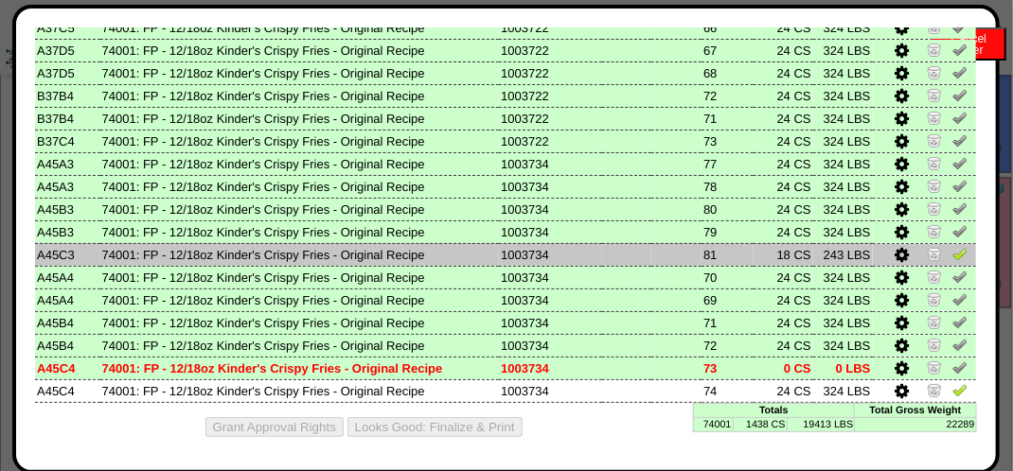
click at [952, 252] on img at bounding box center [959, 253] width 15 height 15
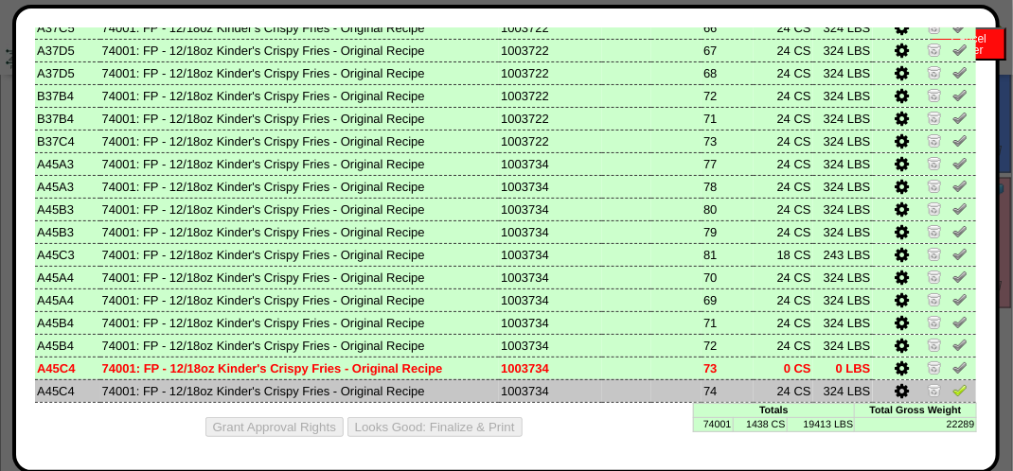
click at [952, 389] on img at bounding box center [959, 389] width 15 height 15
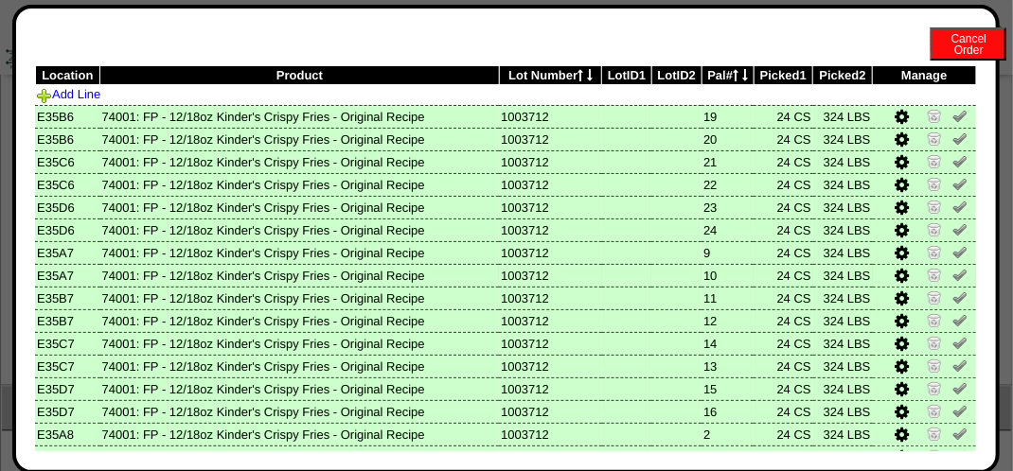
scroll to position [0, 0]
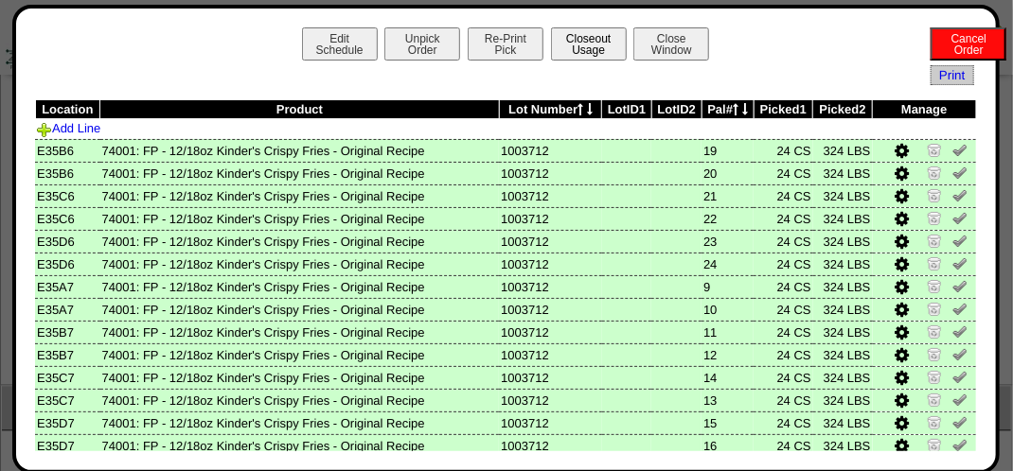
click at [617, 36] on button "Closeout Usage" at bounding box center [589, 43] width 76 height 33
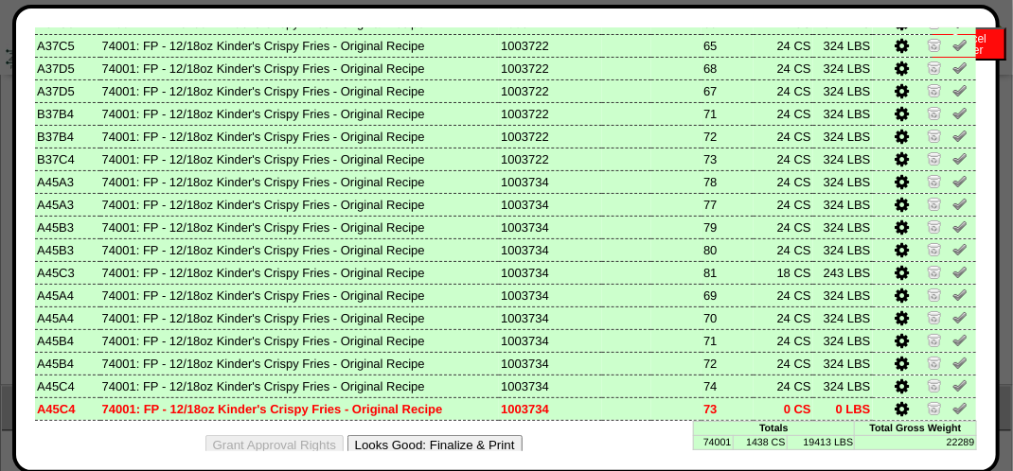
scroll to position [1148, 0]
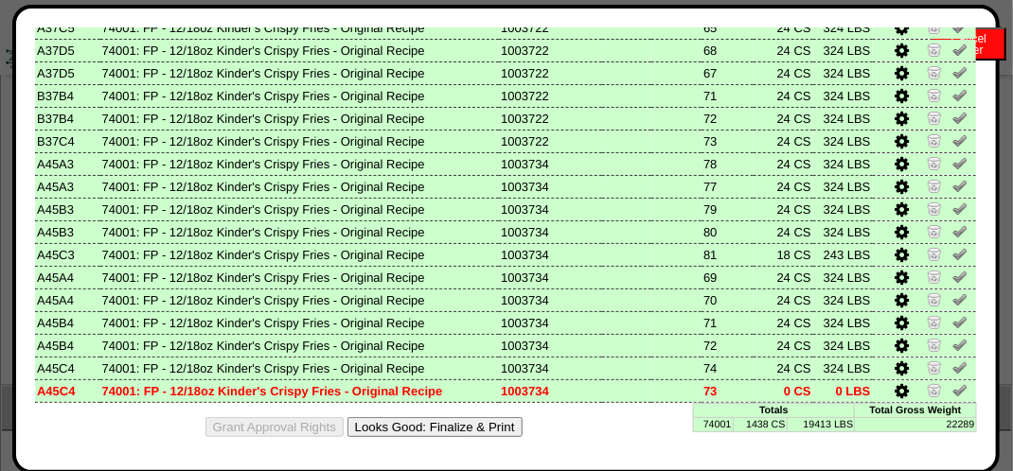
click at [440, 422] on button "Looks Good: Finalize & Print" at bounding box center [434, 427] width 175 height 20
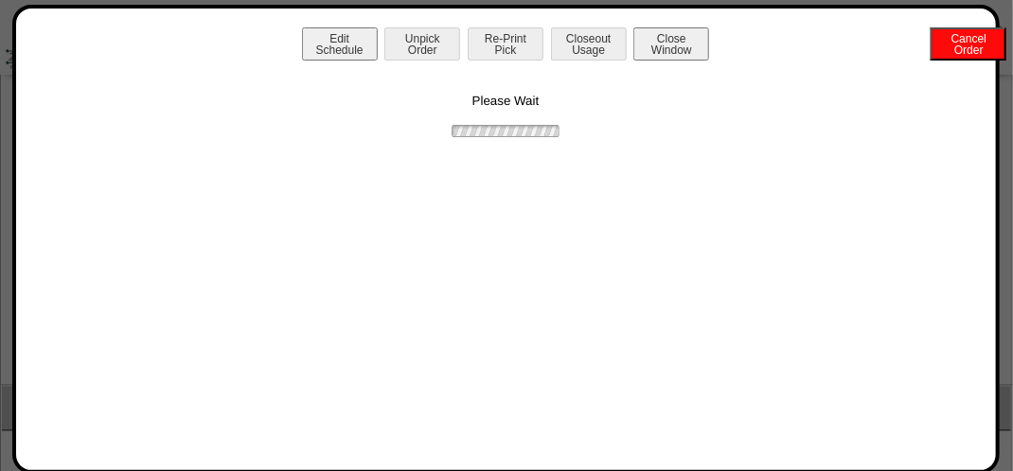
scroll to position [0, 0]
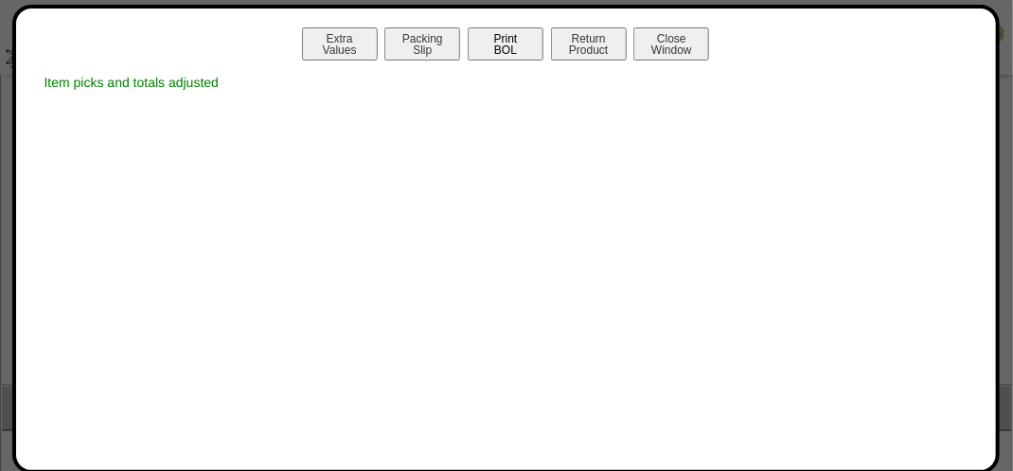
click at [514, 44] on button "Print BOL" at bounding box center [506, 43] width 76 height 33
